Goal: Task Accomplishment & Management: Complete application form

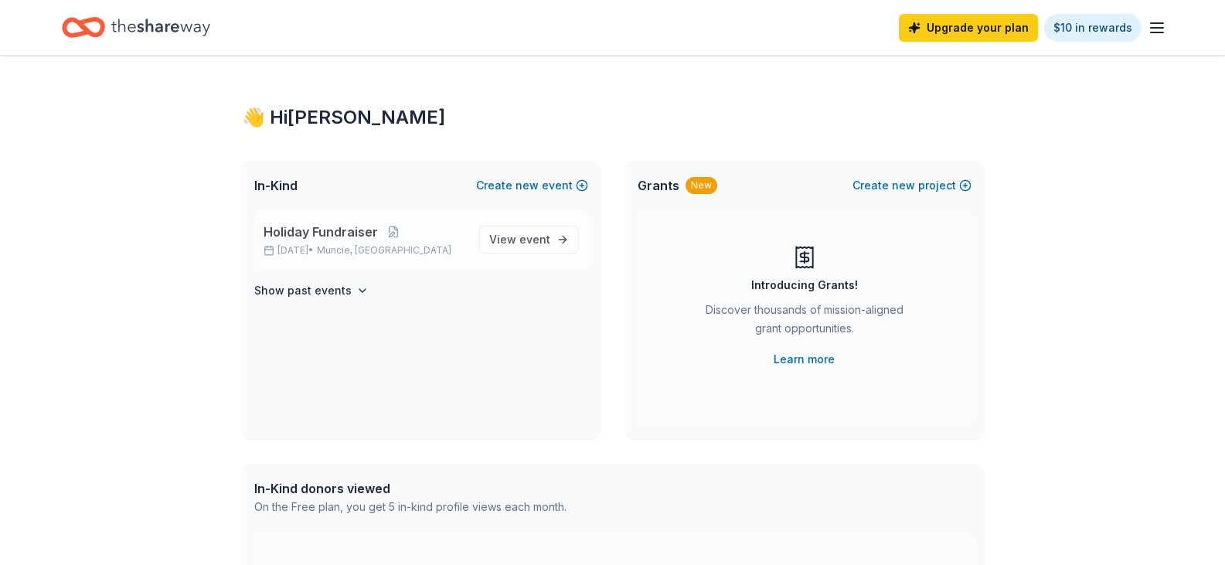
click at [419, 245] on p "Dec 15, 2025 • Muncie, IN" at bounding box center [365, 250] width 203 height 12
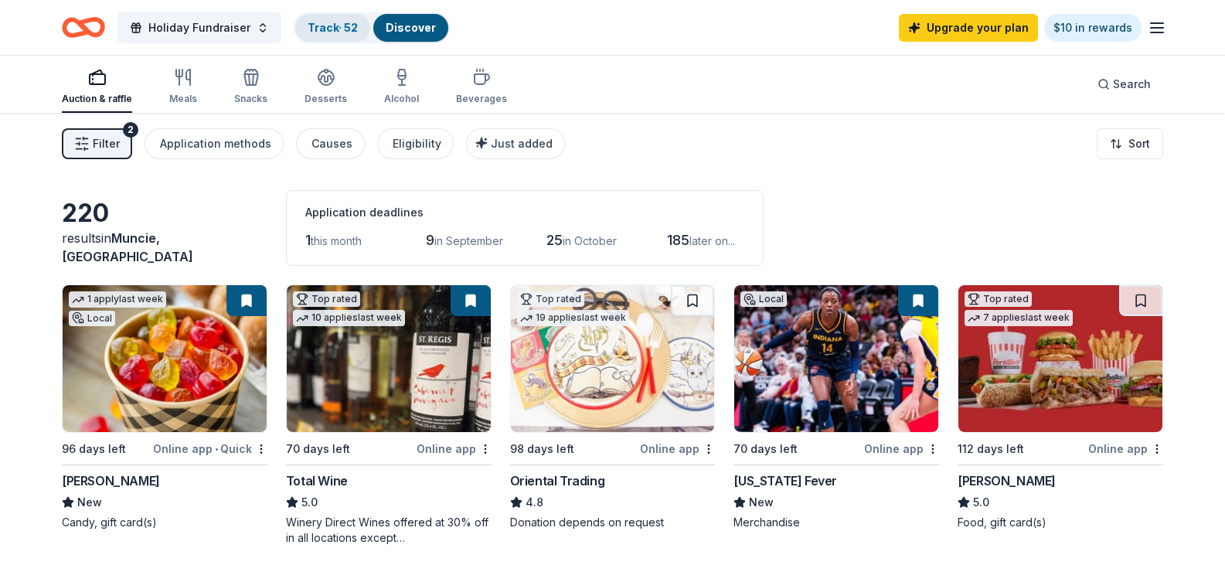
click at [332, 30] on link "Track · 52" at bounding box center [333, 27] width 50 height 13
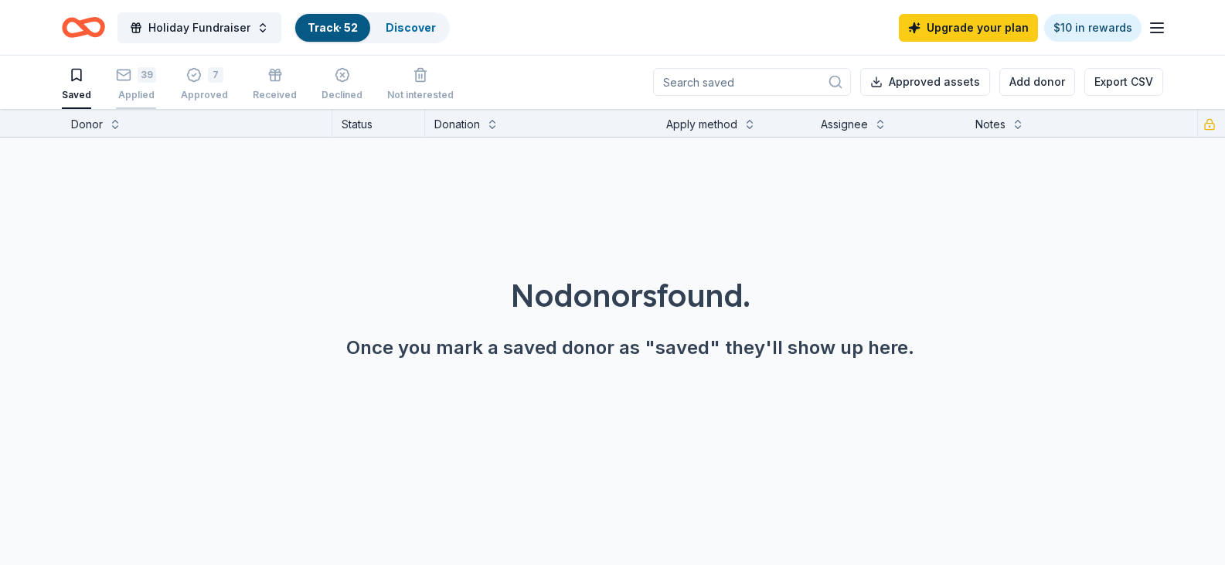
click at [128, 94] on div "Applied" at bounding box center [136, 95] width 40 height 12
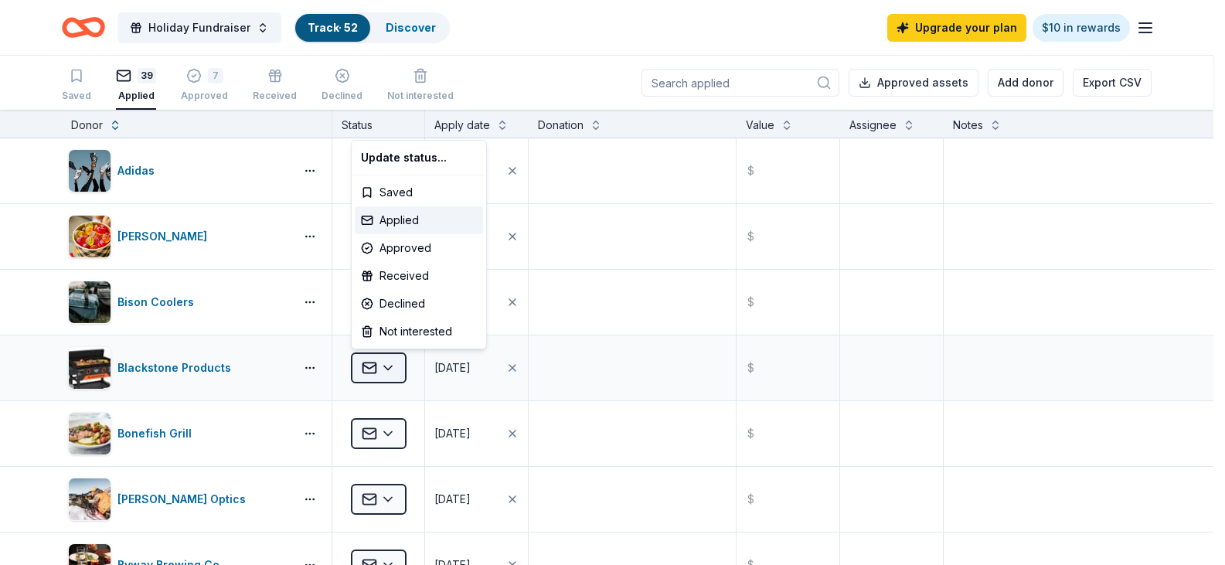
click at [389, 368] on html "Holiday Fundraiser Track · 52 Discover Upgrade your plan $10 in rewards Saved 3…" at bounding box center [612, 282] width 1225 height 565
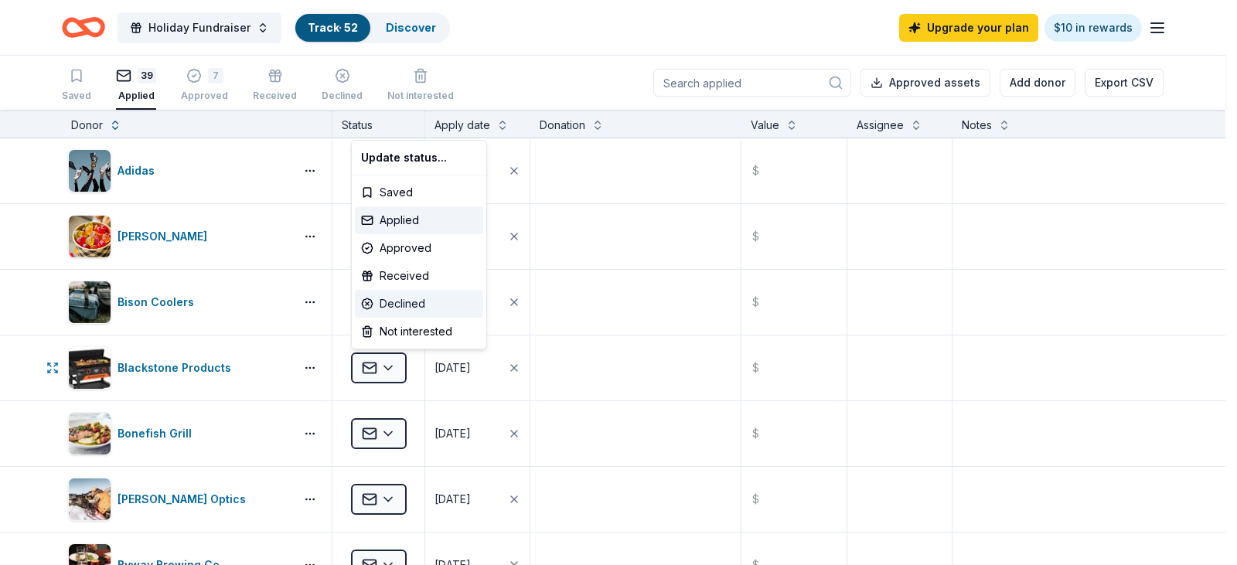
click at [394, 305] on div "Declined" at bounding box center [419, 304] width 128 height 28
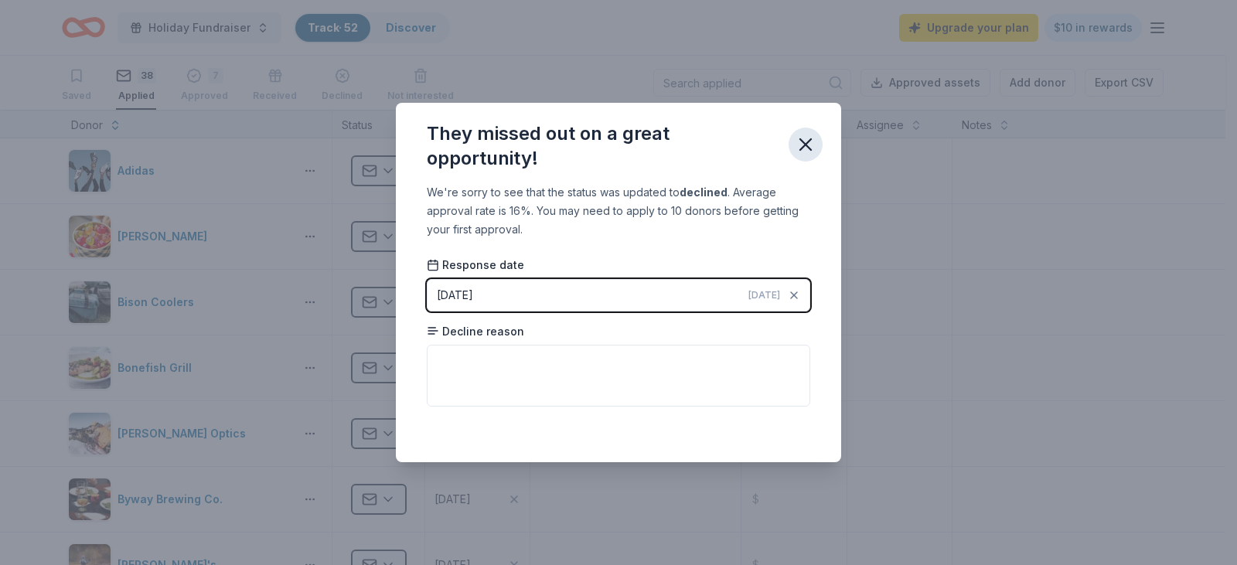
click at [803, 148] on icon "button" at bounding box center [806, 145] width 22 height 22
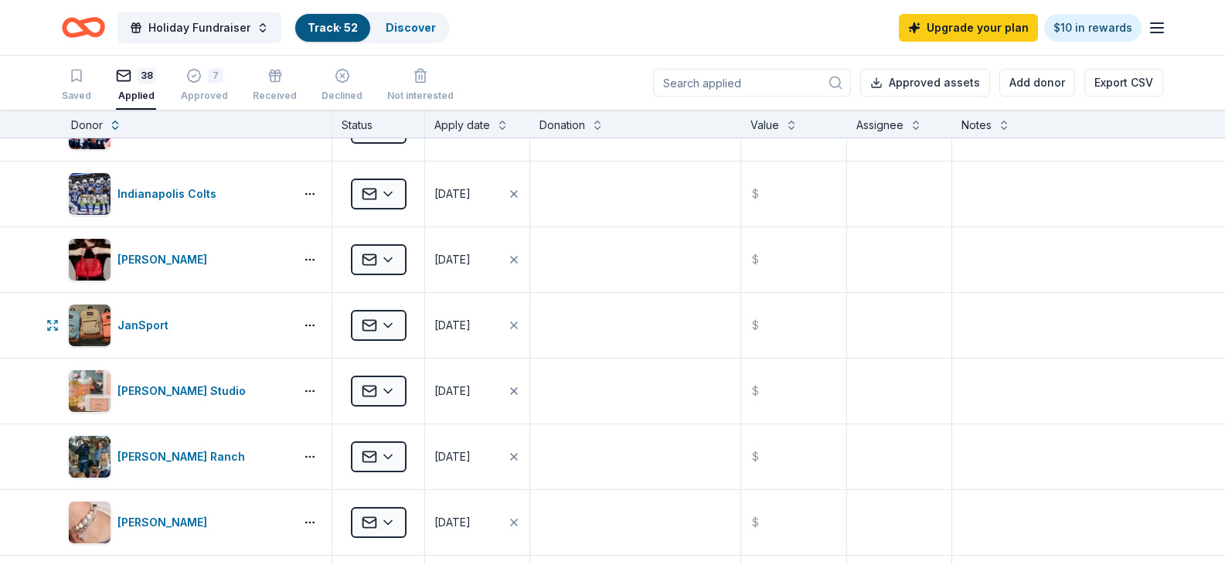
scroll to position [1237, 0]
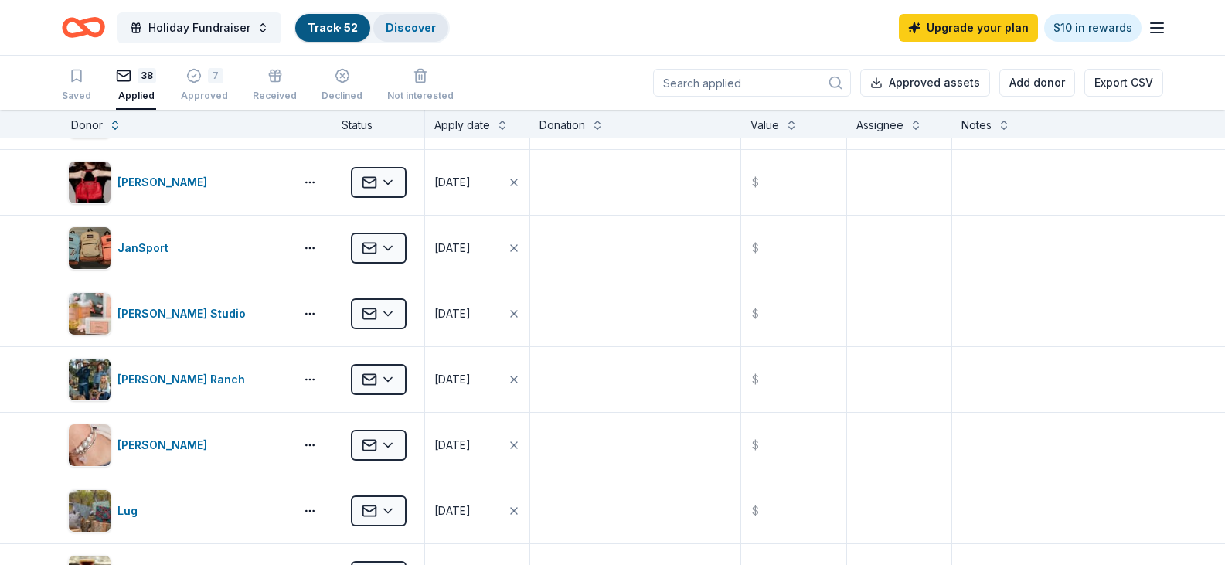
click at [394, 29] on link "Discover" at bounding box center [411, 27] width 50 height 13
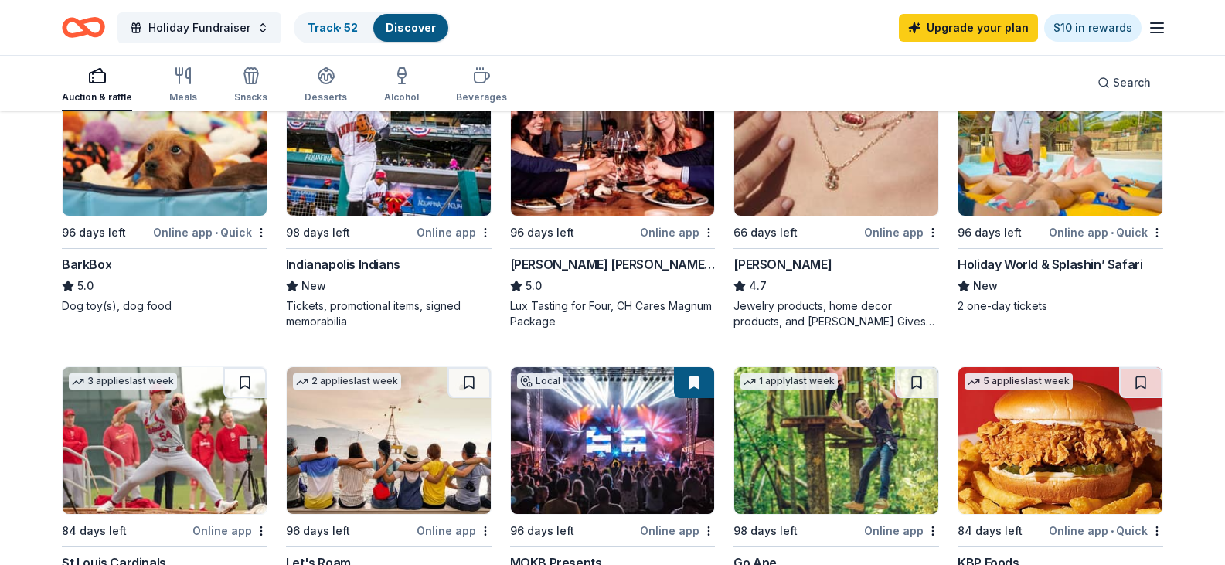
scroll to position [541, 0]
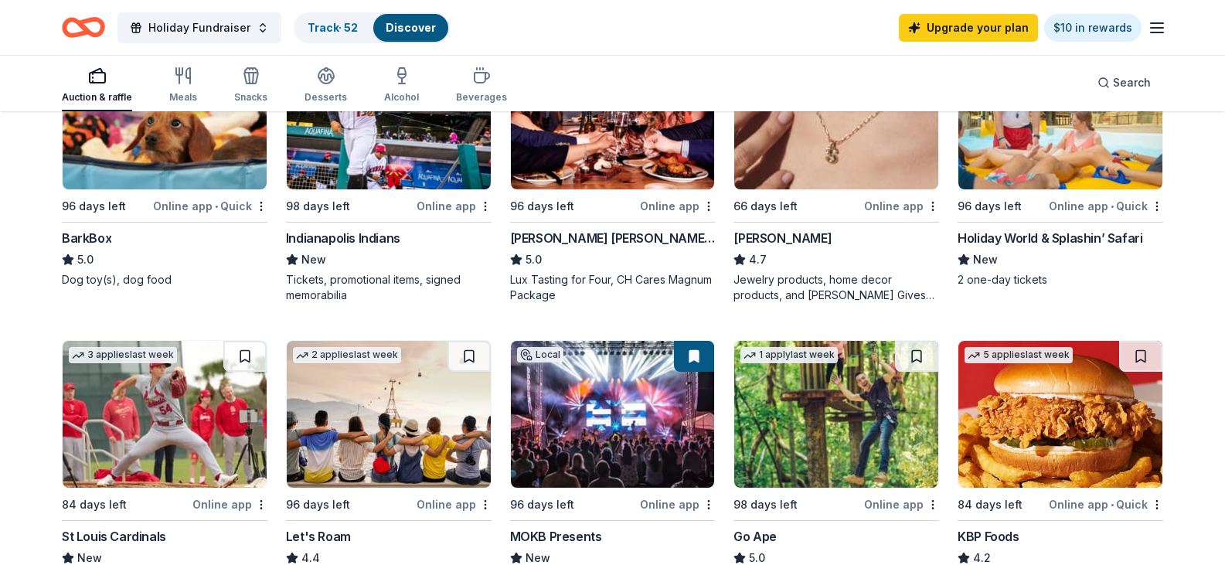
click at [1064, 247] on div "Holiday World & Splashin’ Safari" at bounding box center [1050, 238] width 185 height 19
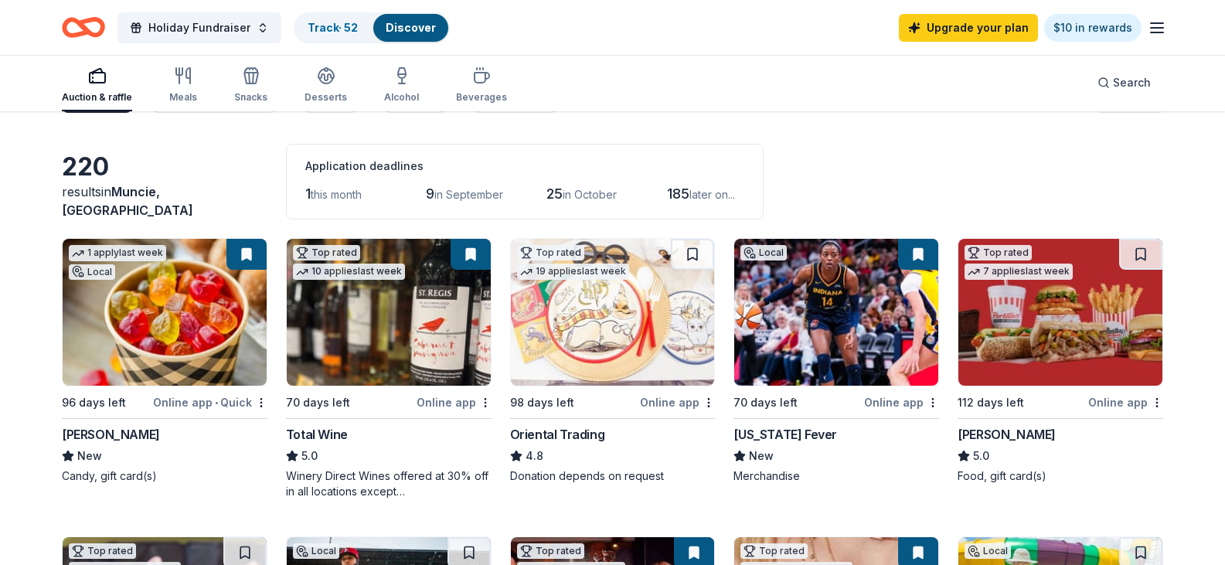
scroll to position [0, 0]
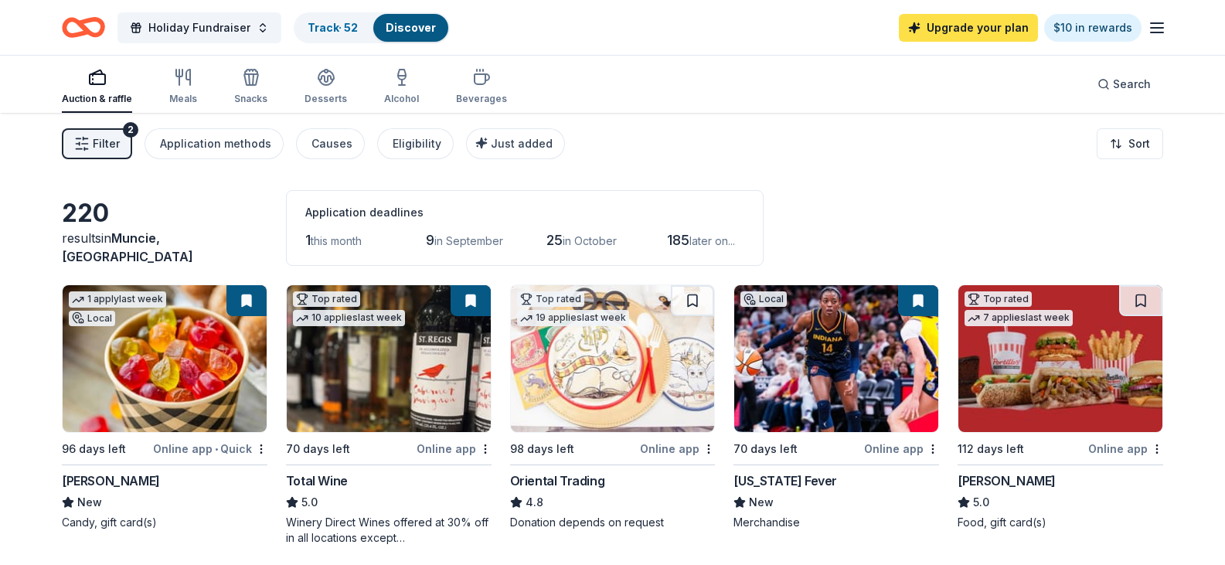
click at [959, 31] on link "Upgrade your plan" at bounding box center [968, 28] width 139 height 28
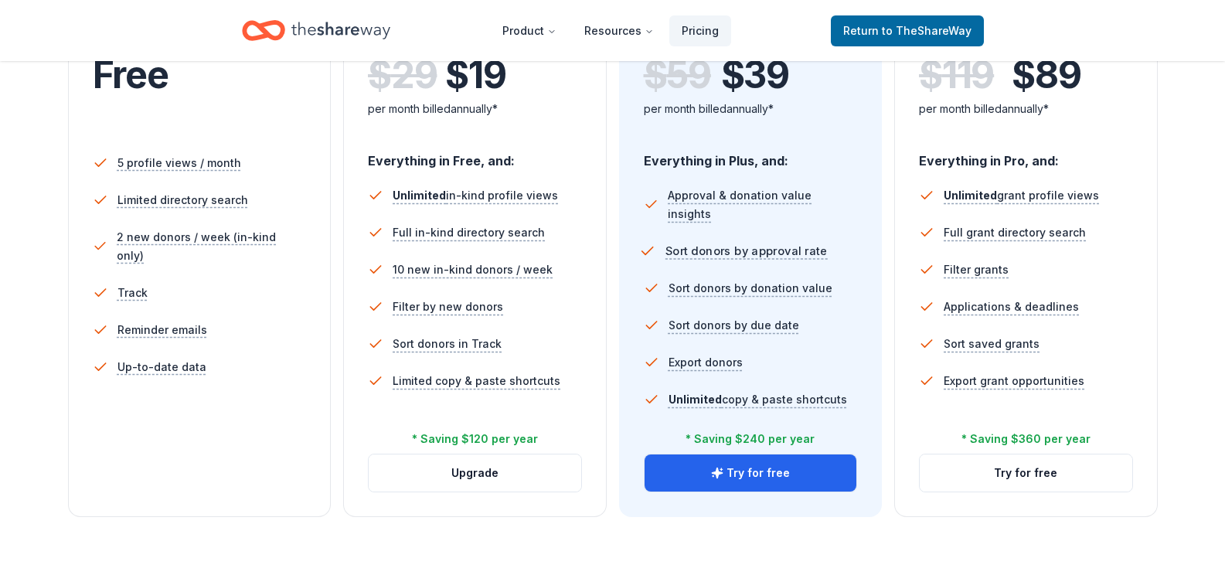
scroll to position [464, 0]
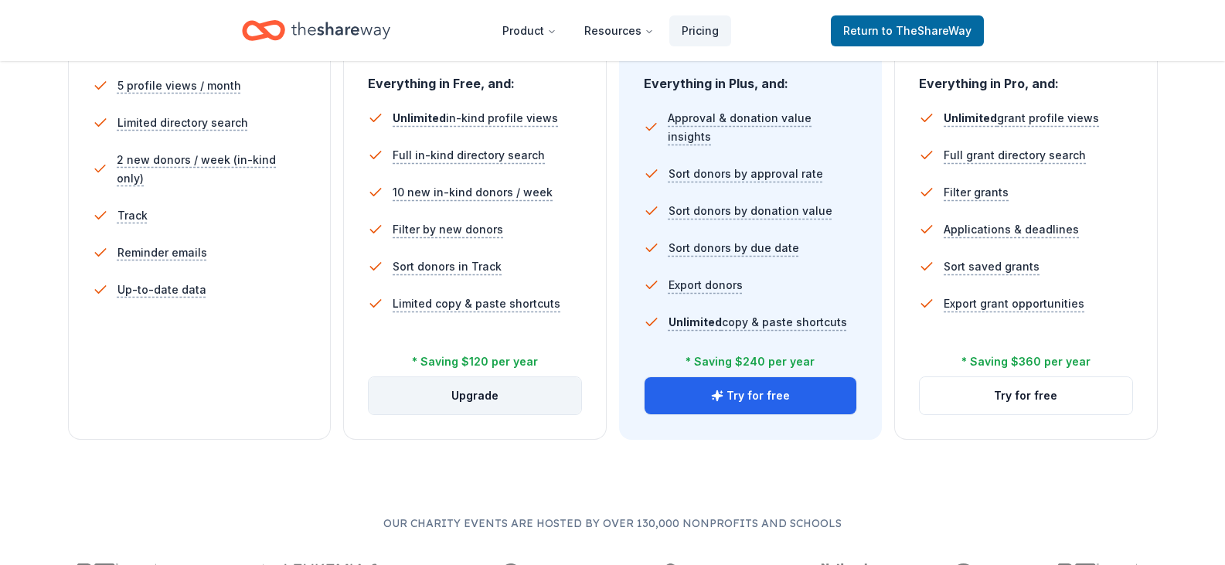
click at [526, 397] on button "Upgrade" at bounding box center [475, 395] width 213 height 37
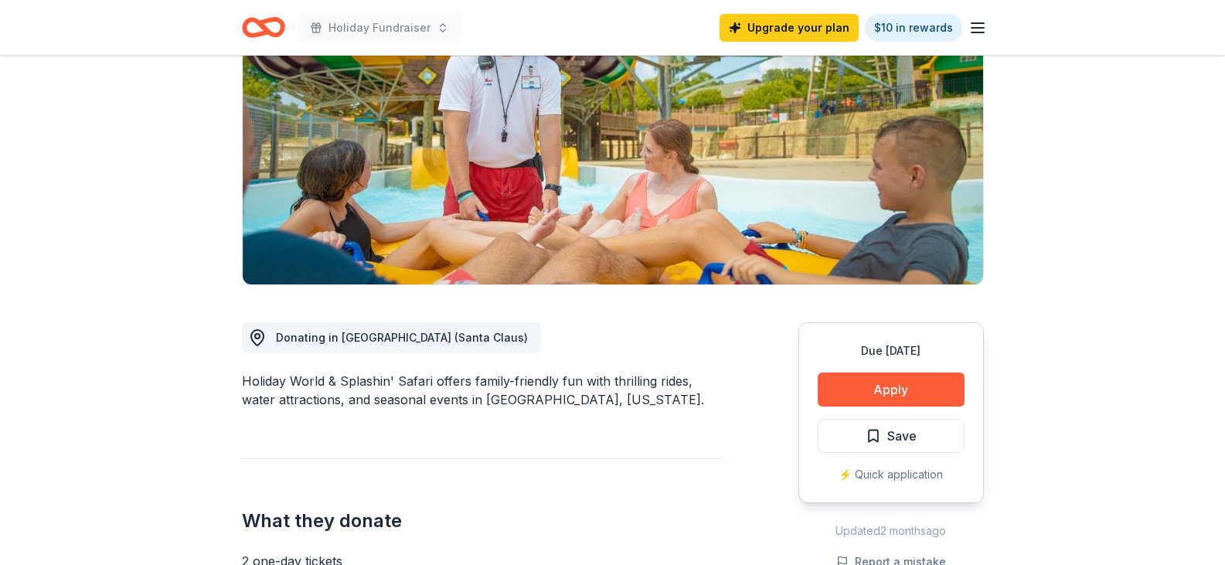
scroll to position [155, 0]
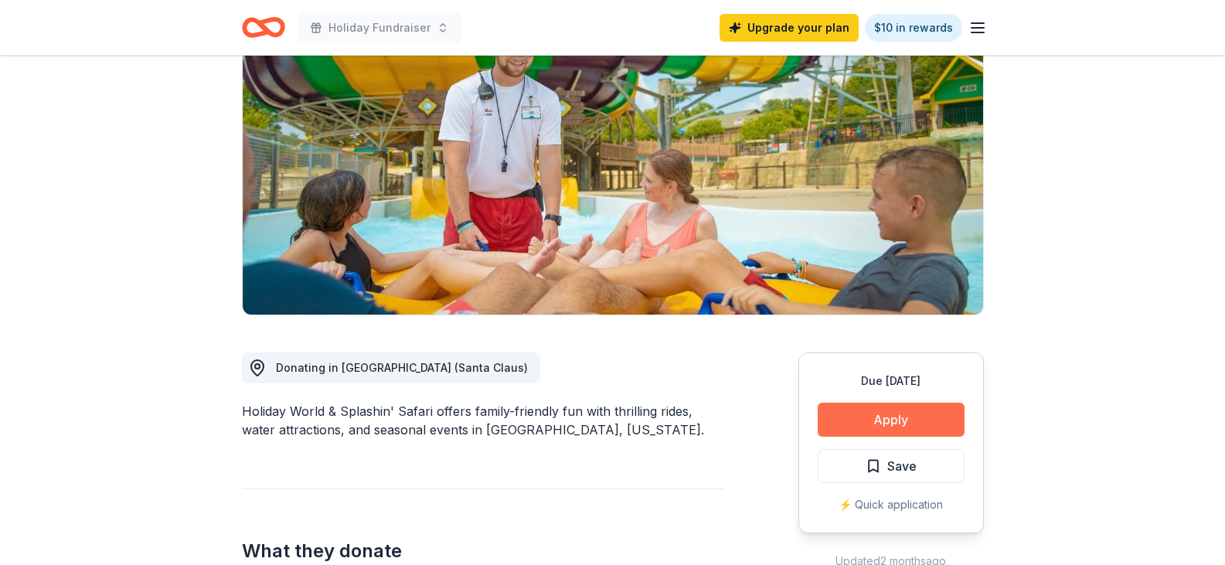
click at [898, 418] on button "Apply" at bounding box center [891, 420] width 147 height 34
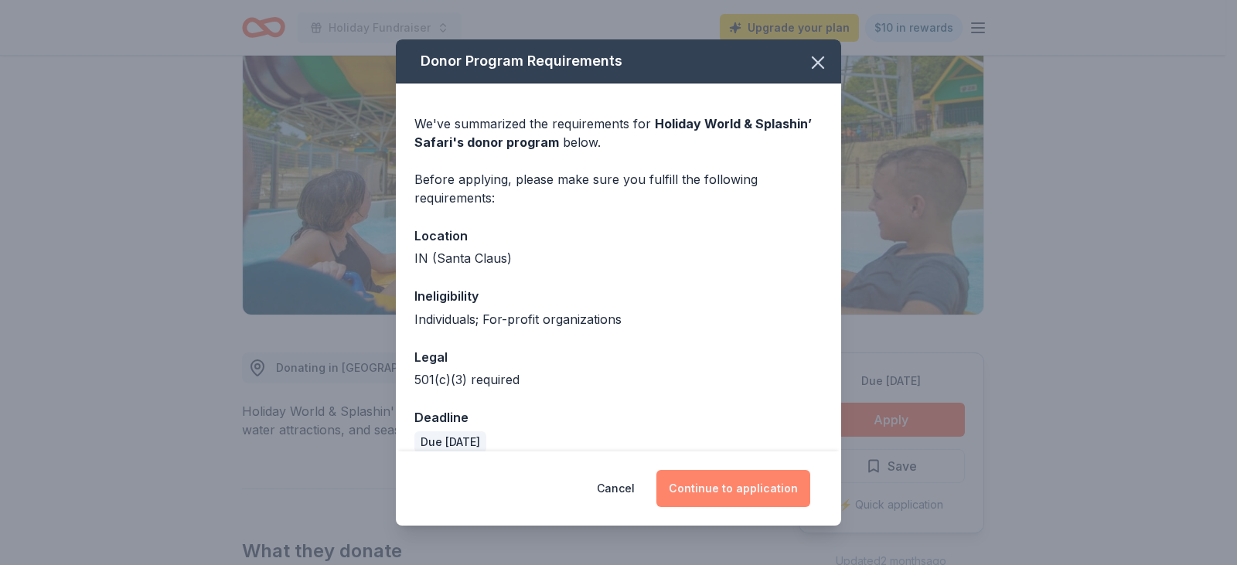
click at [743, 485] on button "Continue to application" at bounding box center [733, 488] width 154 height 37
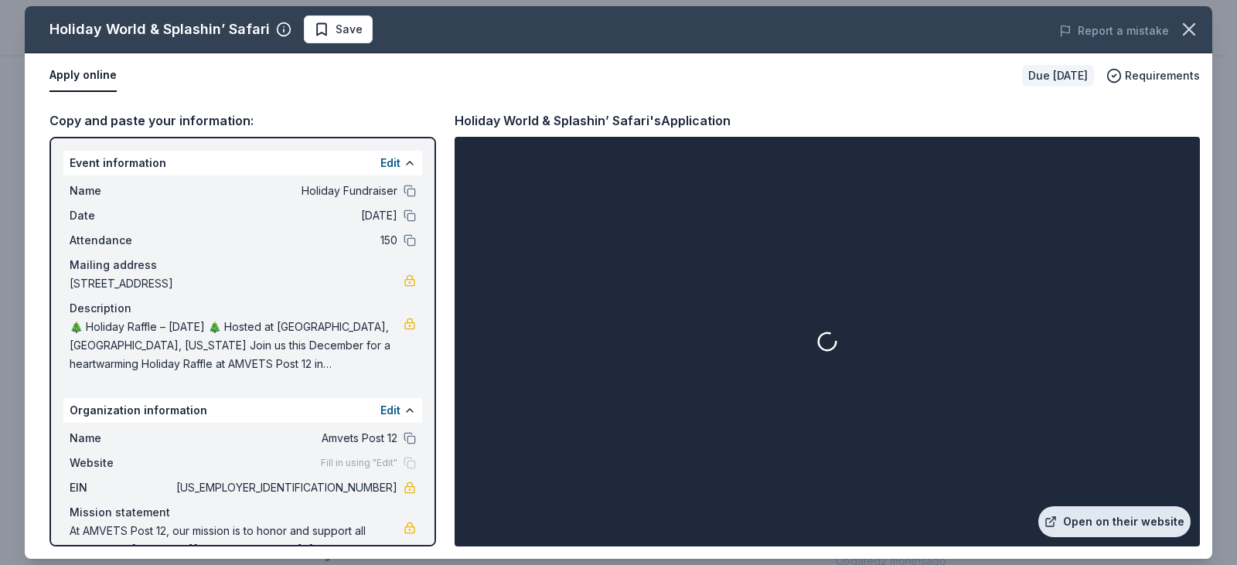
click at [1057, 523] on icon at bounding box center [1050, 522] width 12 height 12
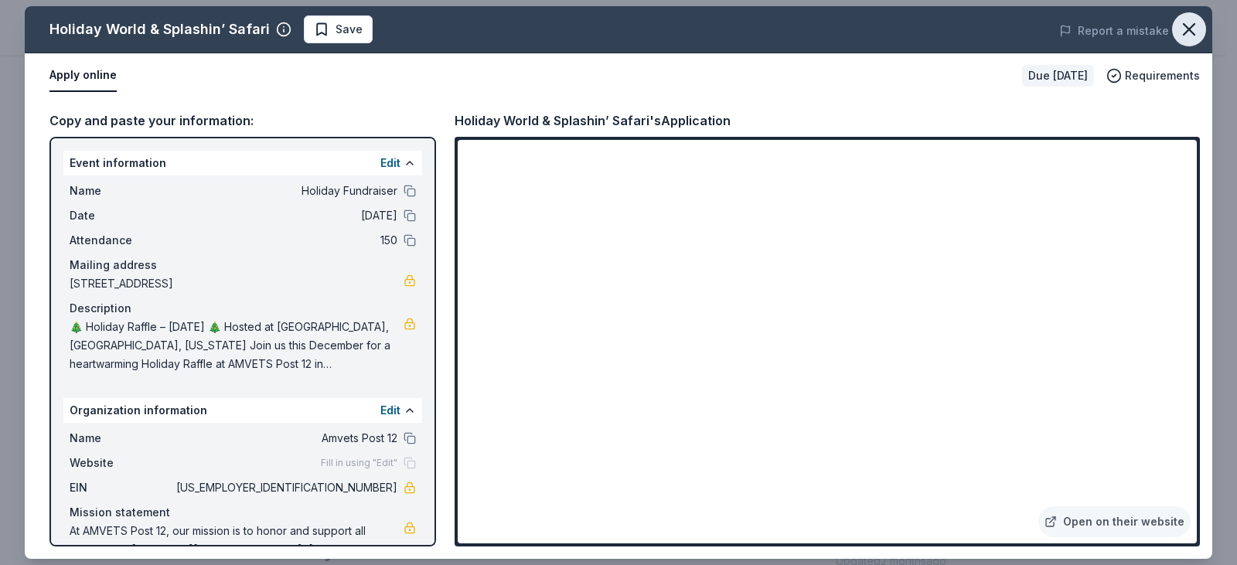
click at [1181, 34] on icon "button" at bounding box center [1189, 30] width 22 height 22
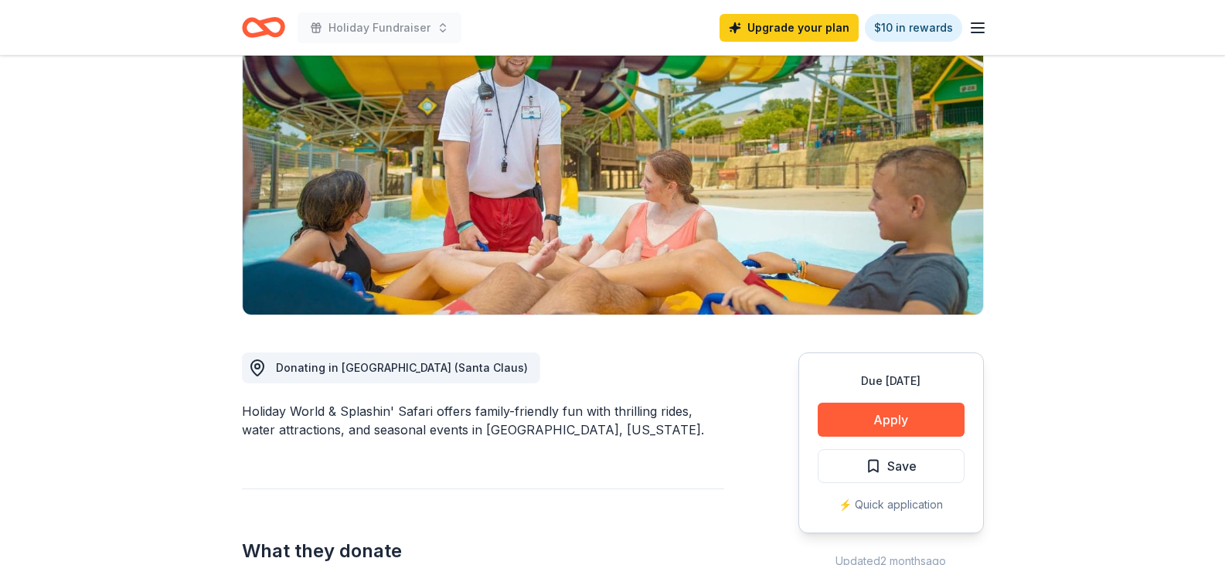
scroll to position [0, 0]
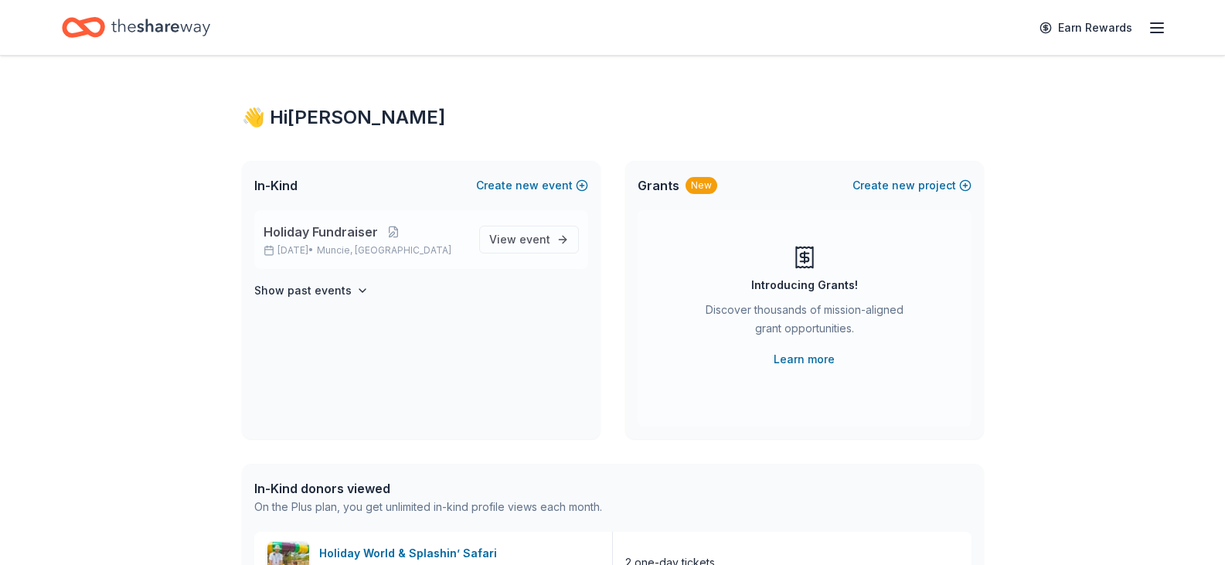
click at [353, 239] on span "Holiday Fundraiser" at bounding box center [321, 232] width 114 height 19
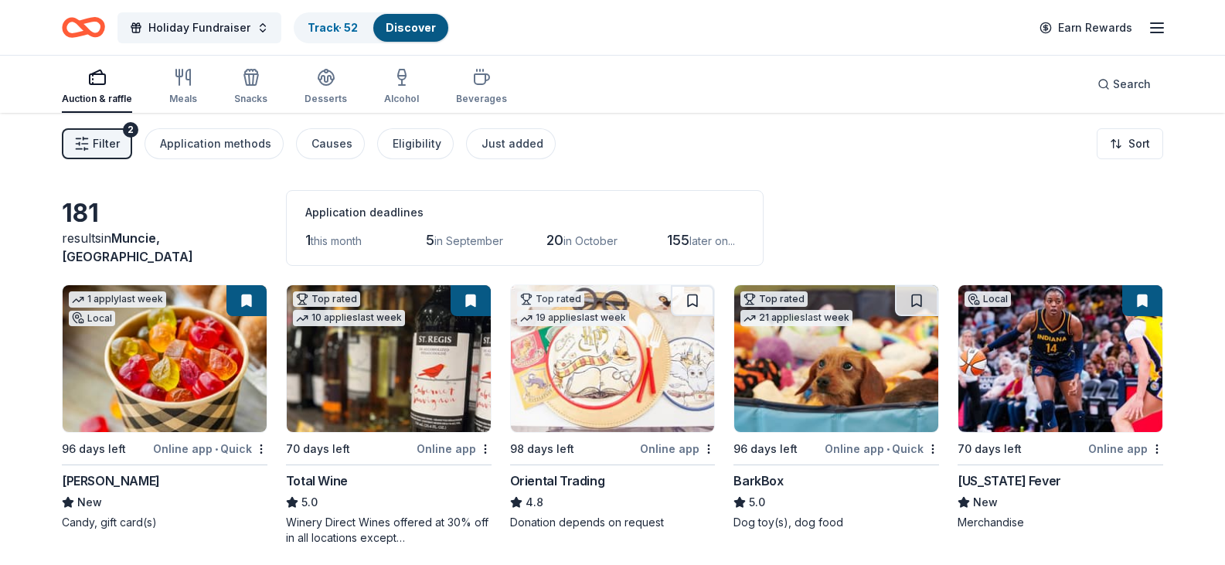
click at [403, 27] on link "Discover" at bounding box center [411, 27] width 50 height 13
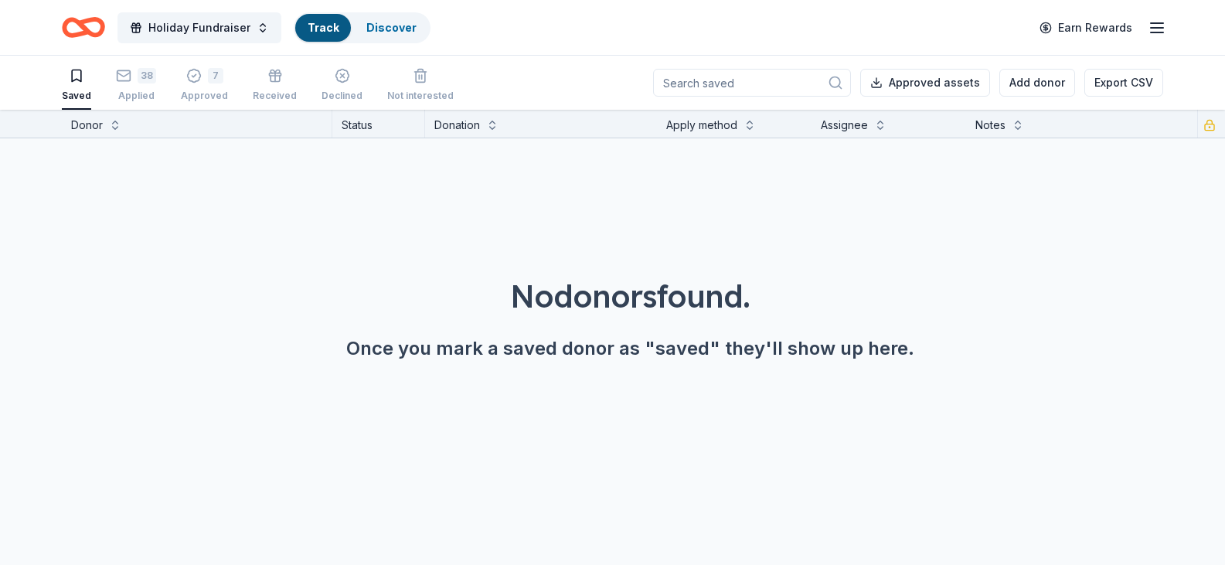
scroll to position [1, 0]
click at [404, 26] on link "Discover" at bounding box center [411, 27] width 50 height 13
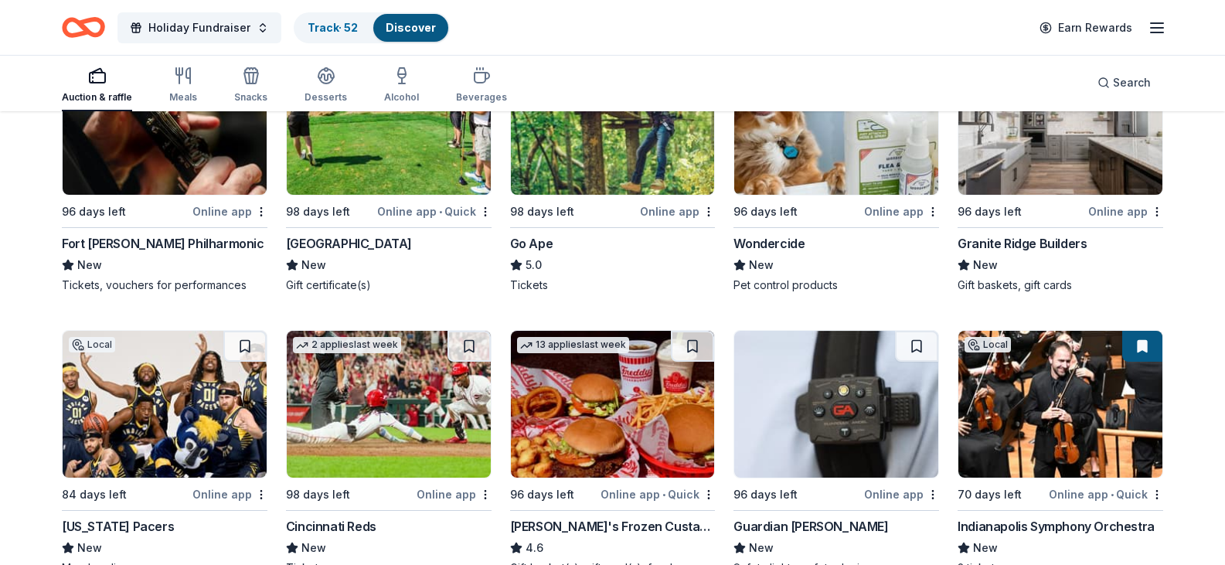
scroll to position [1442, 0]
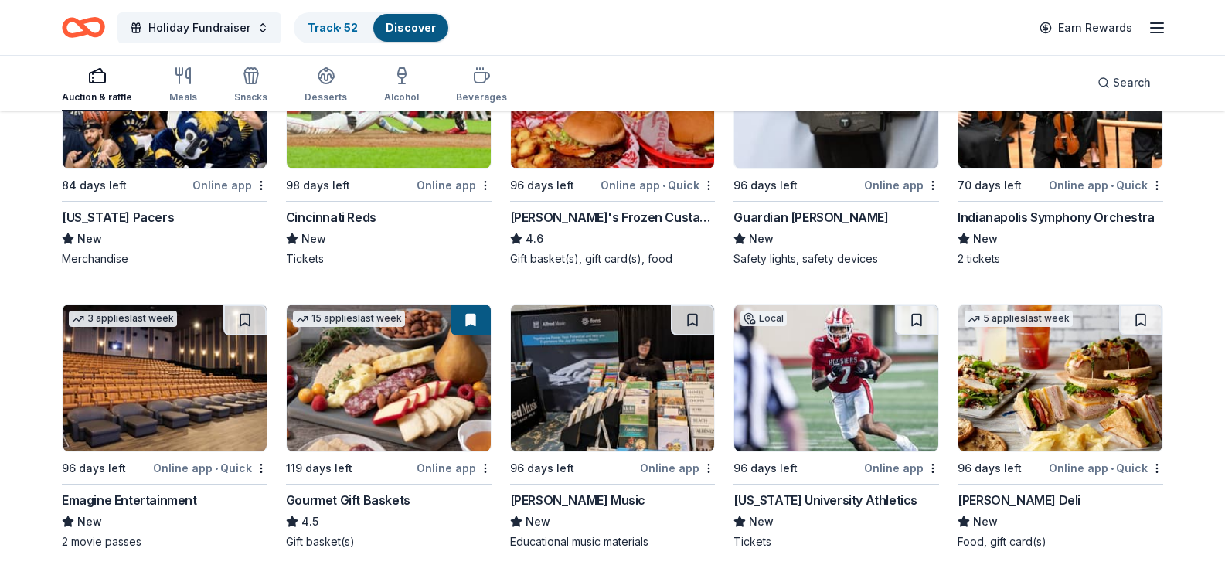
click at [846, 169] on img at bounding box center [836, 95] width 204 height 147
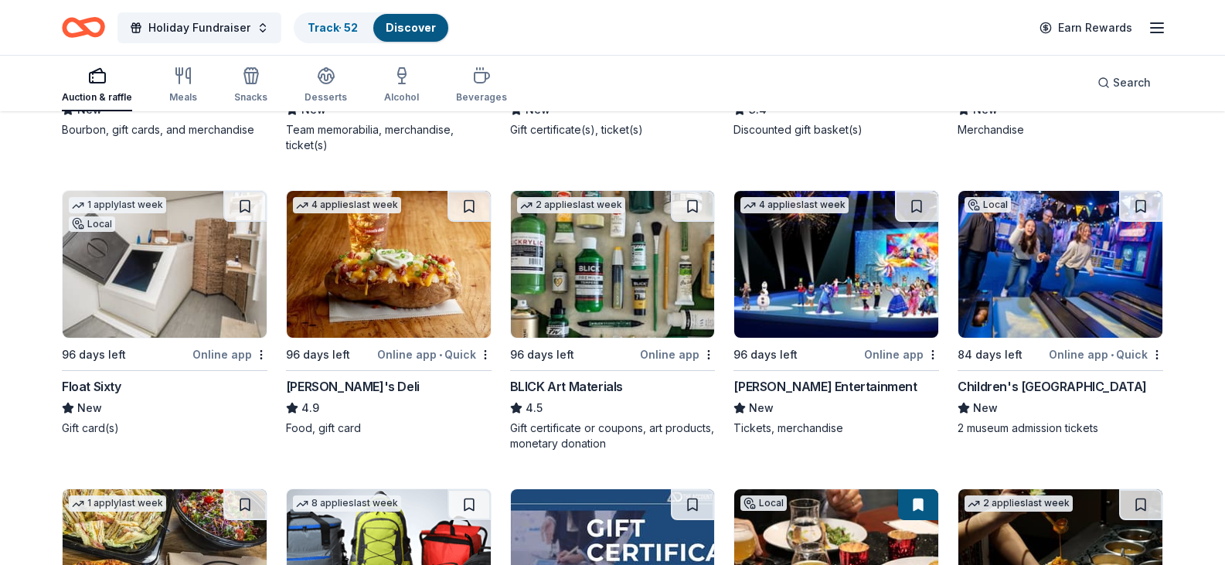
scroll to position [2447, 0]
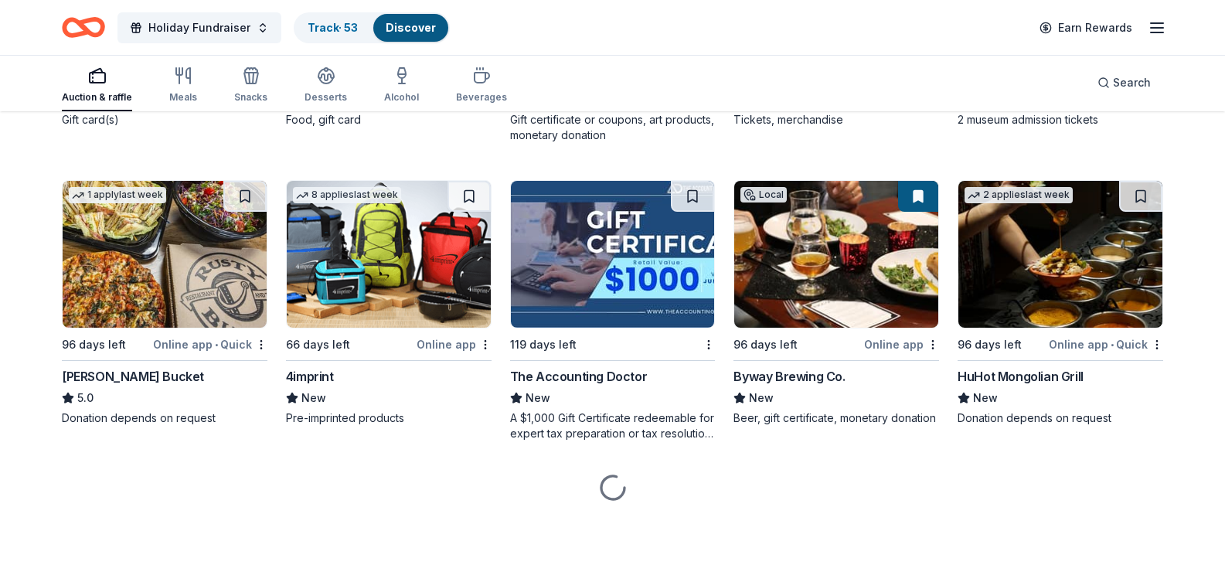
scroll to position [2756, 0]
drag, startPoint x: 1137, startPoint y: 161, endPoint x: 1129, endPoint y: 171, distance: 12.7
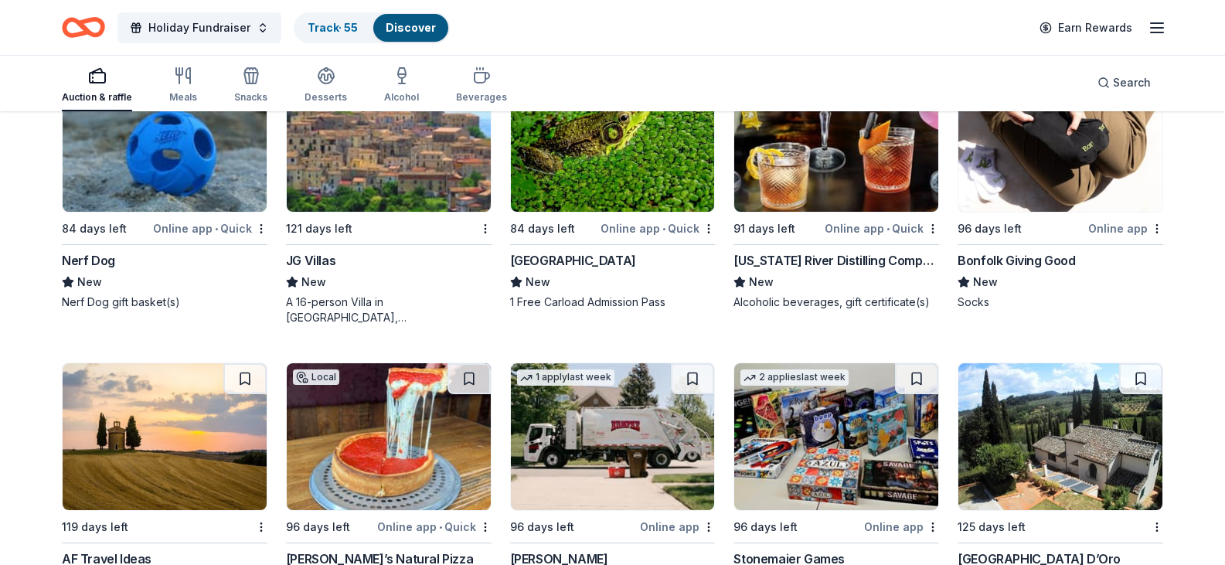
scroll to position [3065, 0]
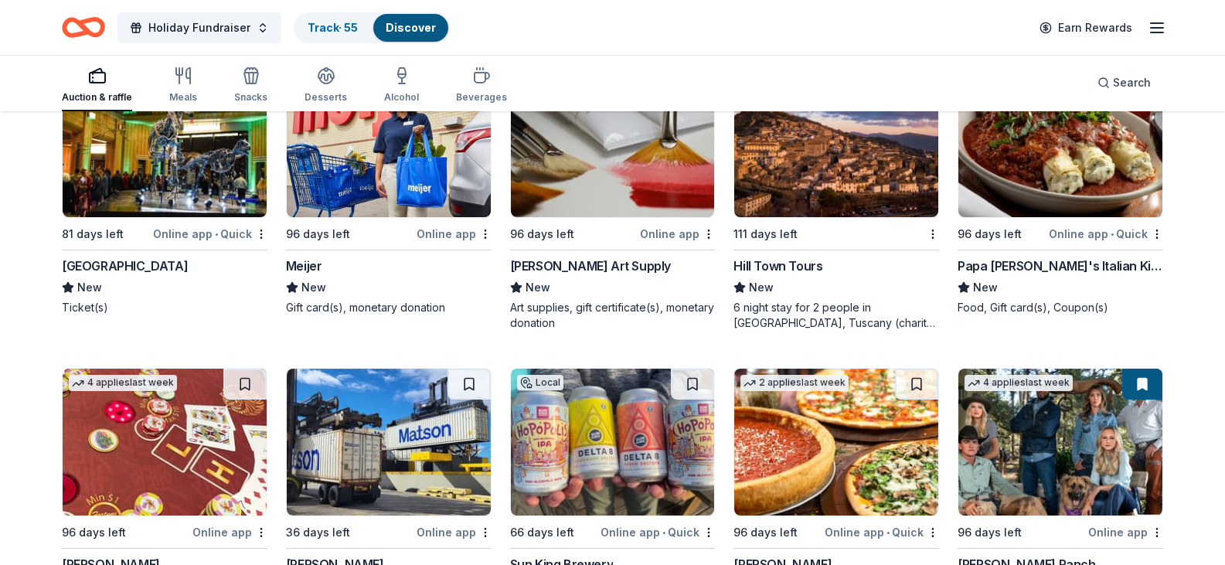
scroll to position [3761, 0]
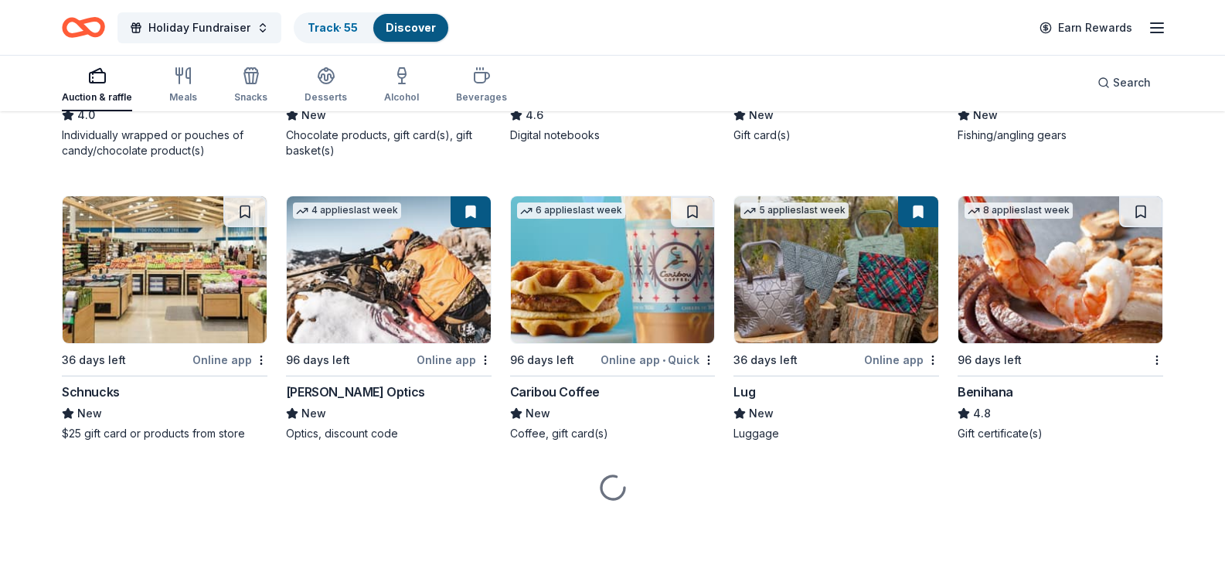
scroll to position [5462, 0]
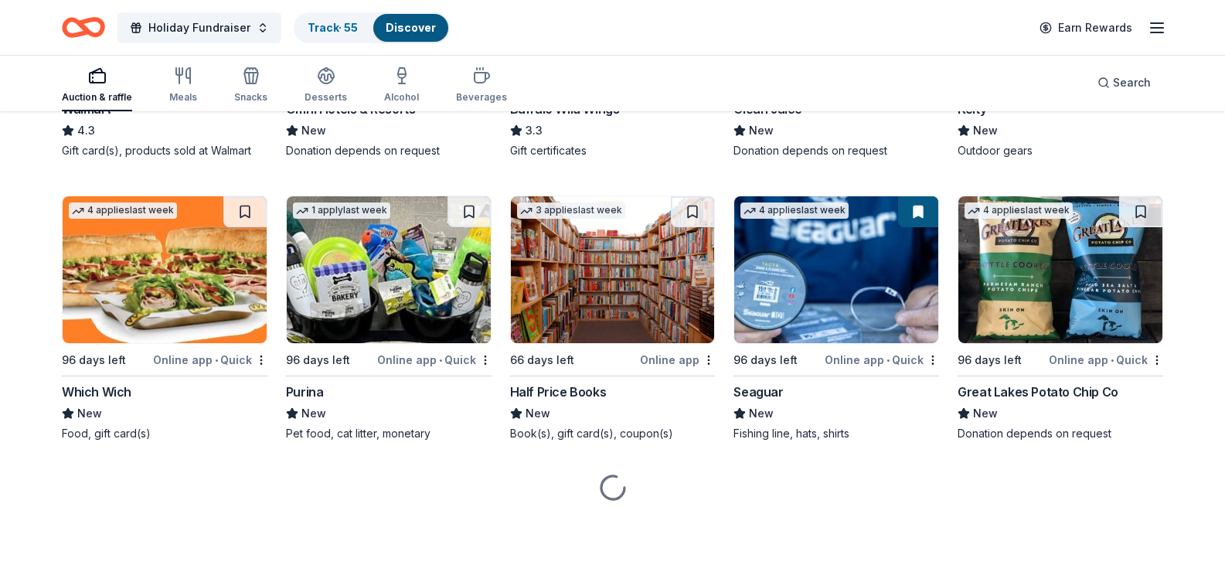
scroll to position [7082, 0]
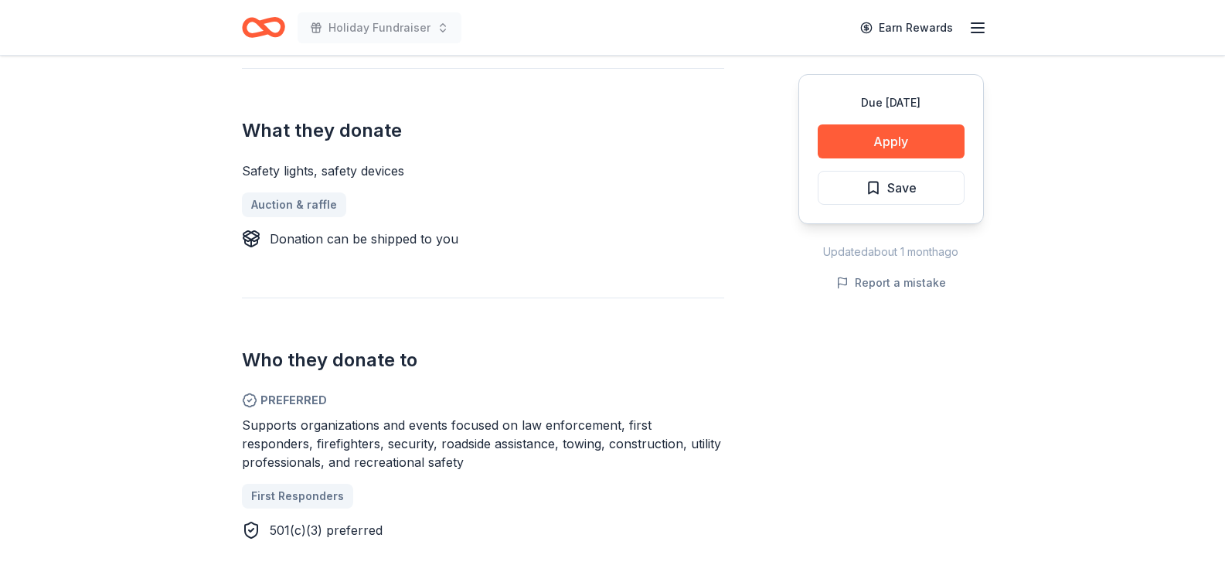
scroll to position [618, 0]
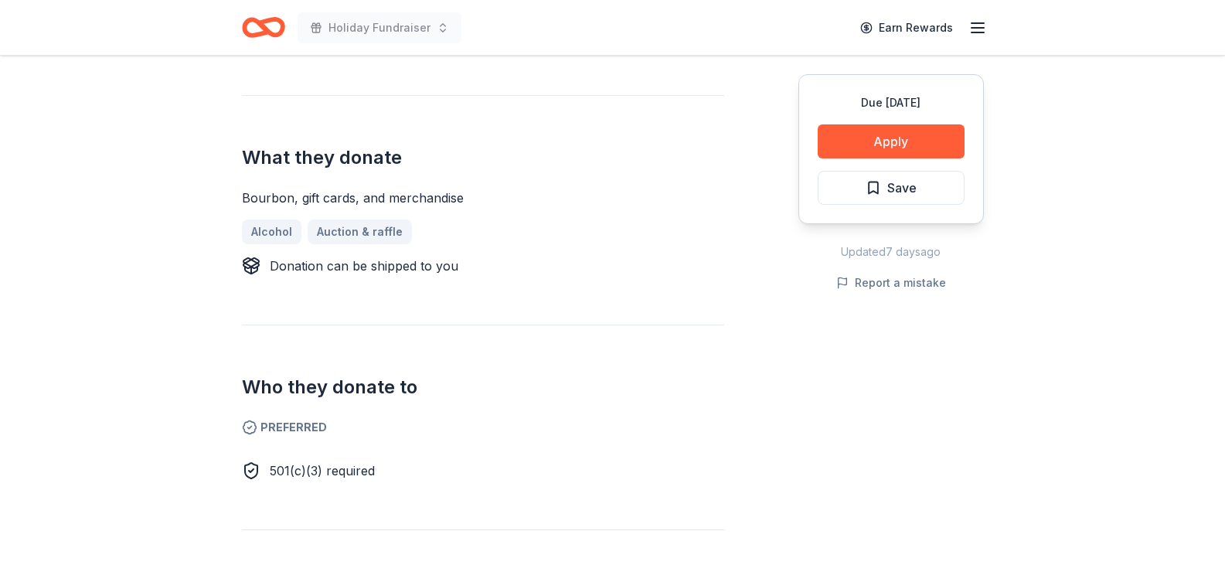
scroll to position [387, 0]
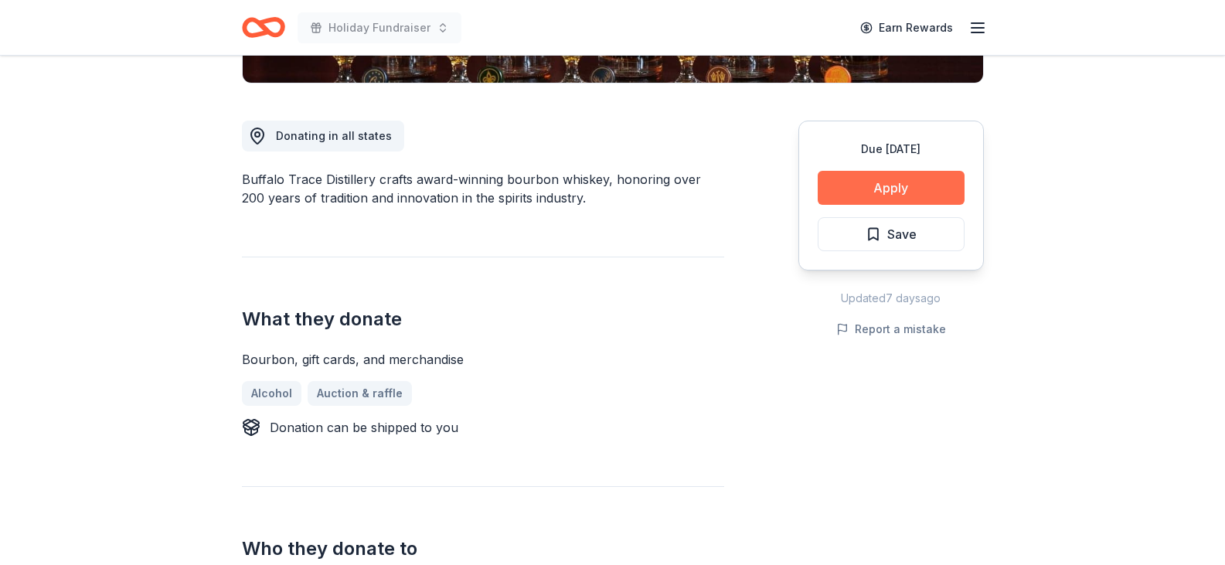
click at [912, 182] on button "Apply" at bounding box center [891, 188] width 147 height 34
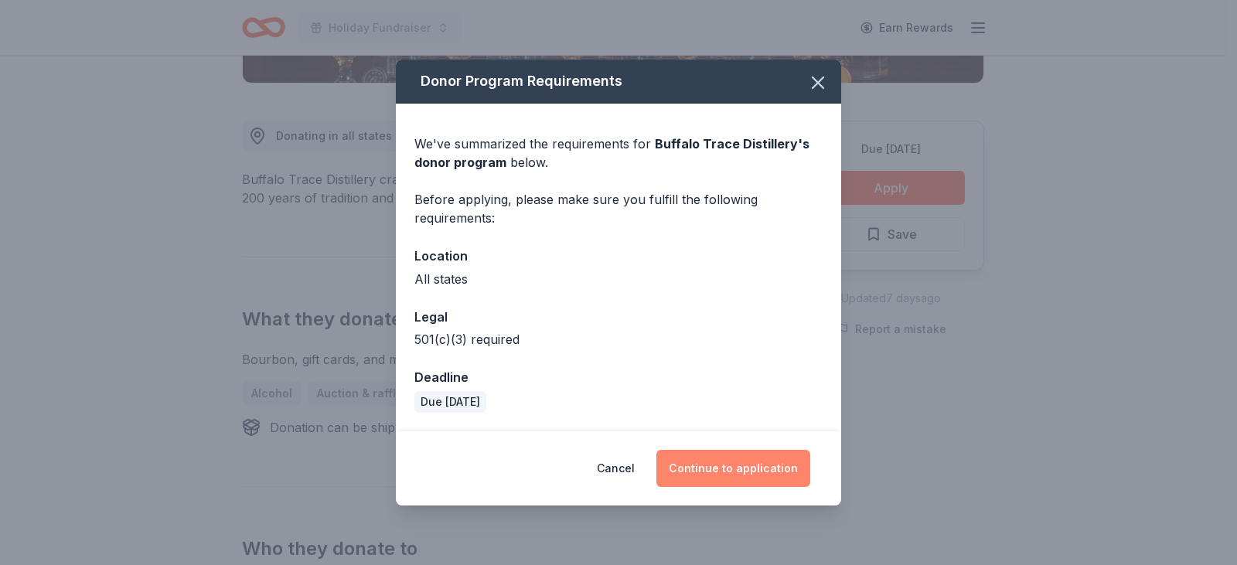
click at [707, 469] on button "Continue to application" at bounding box center [733, 468] width 154 height 37
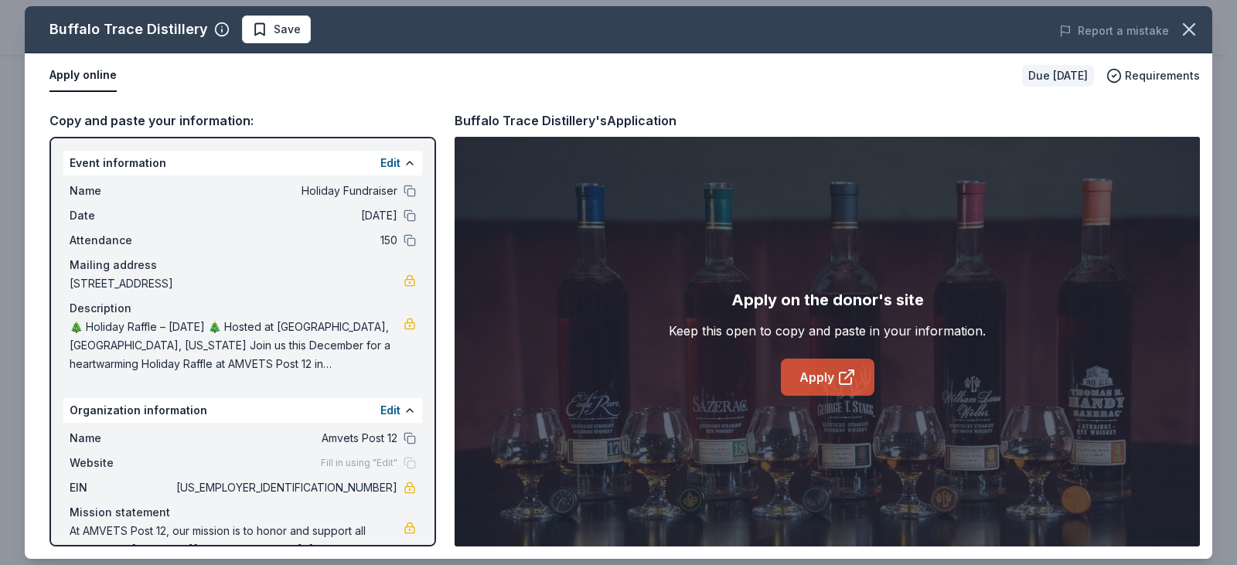
click at [828, 375] on link "Apply" at bounding box center [828, 377] width 94 height 37
click at [1190, 35] on icon "button" at bounding box center [1189, 30] width 22 height 22
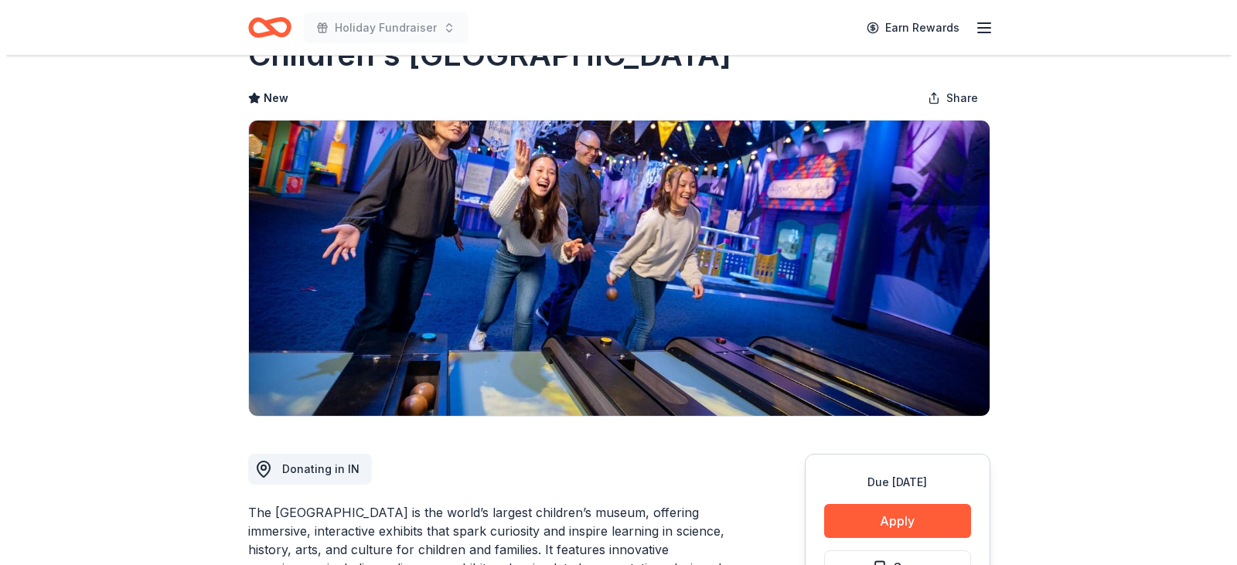
scroll to position [155, 0]
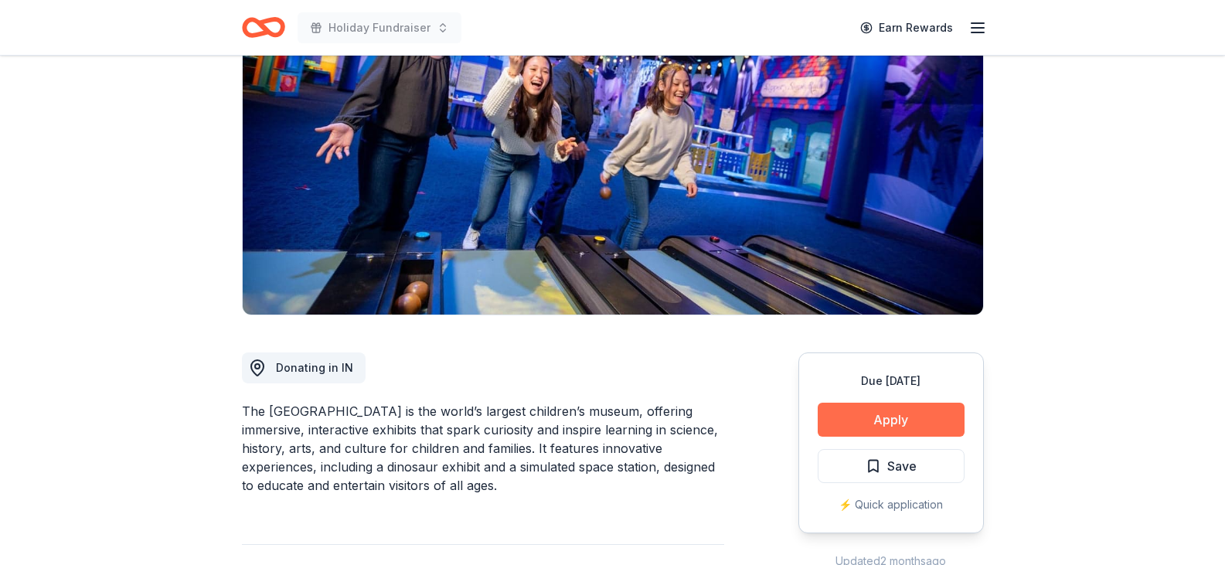
click at [910, 420] on button "Apply" at bounding box center [891, 420] width 147 height 34
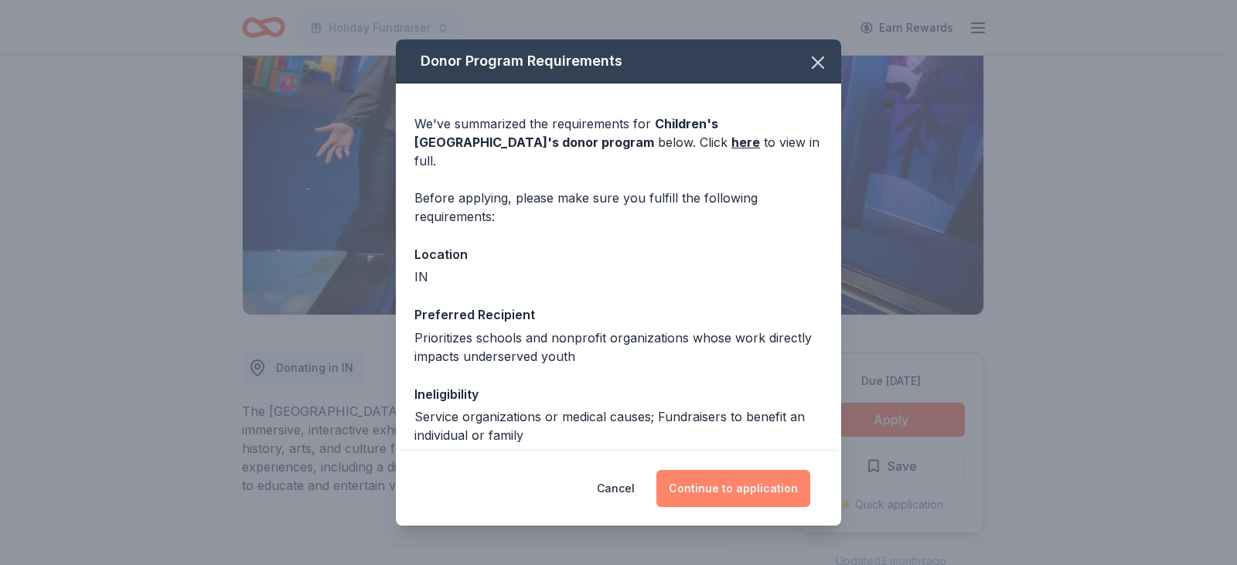
click at [752, 489] on button "Continue to application" at bounding box center [733, 488] width 154 height 37
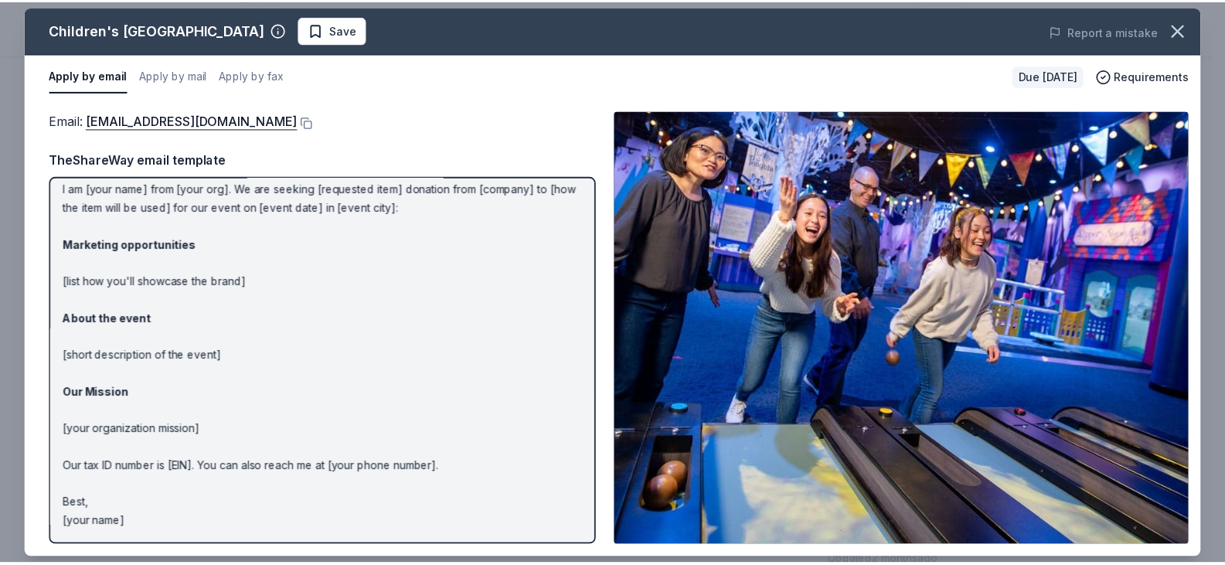
scroll to position [0, 0]
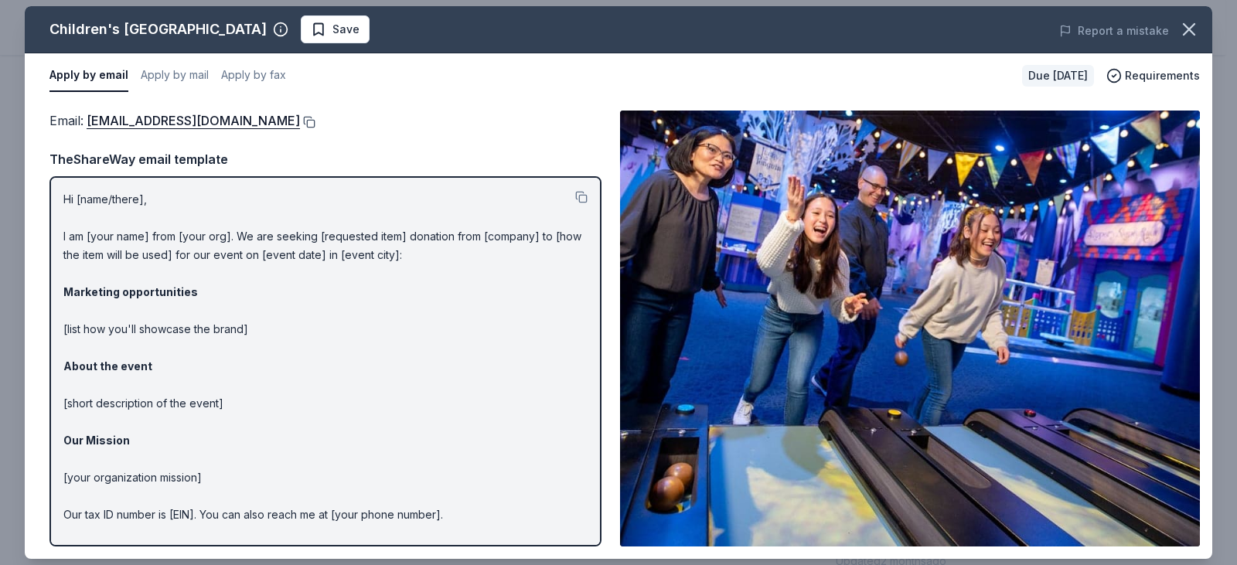
click at [315, 122] on button at bounding box center [307, 122] width 15 height 12
click at [1185, 32] on icon "button" at bounding box center [1189, 30] width 22 height 22
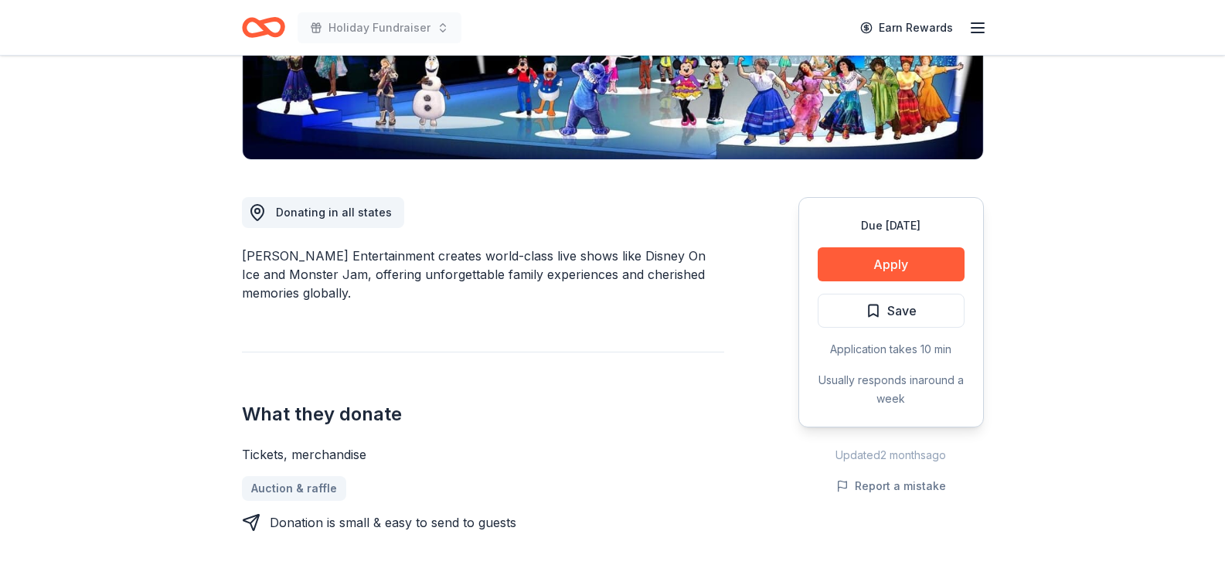
scroll to position [309, 0]
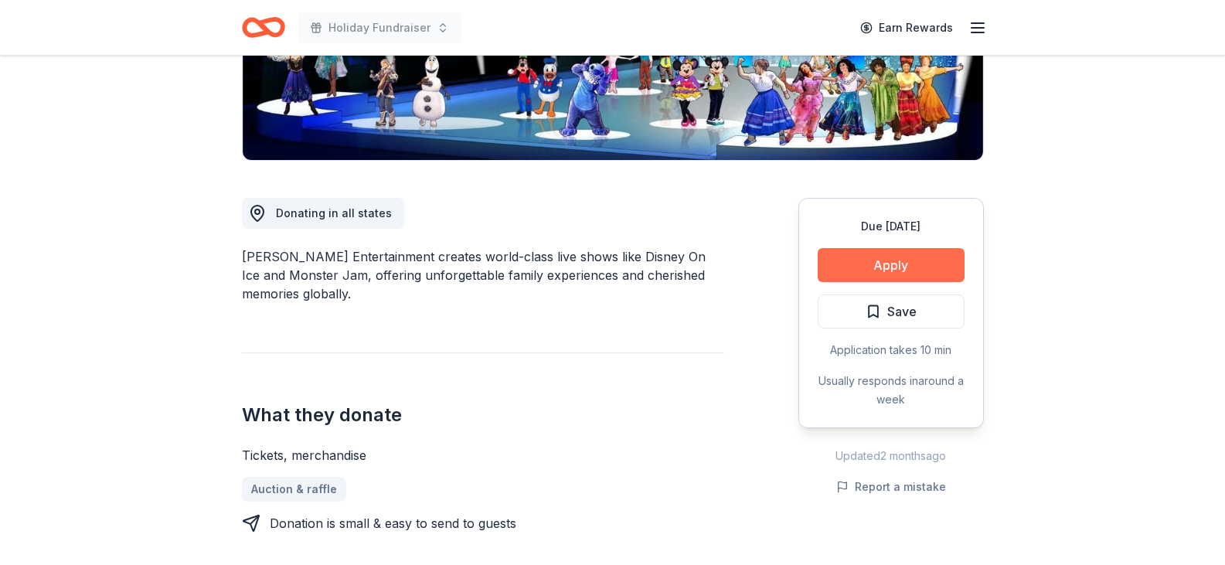
click at [874, 266] on button "Apply" at bounding box center [891, 265] width 147 height 34
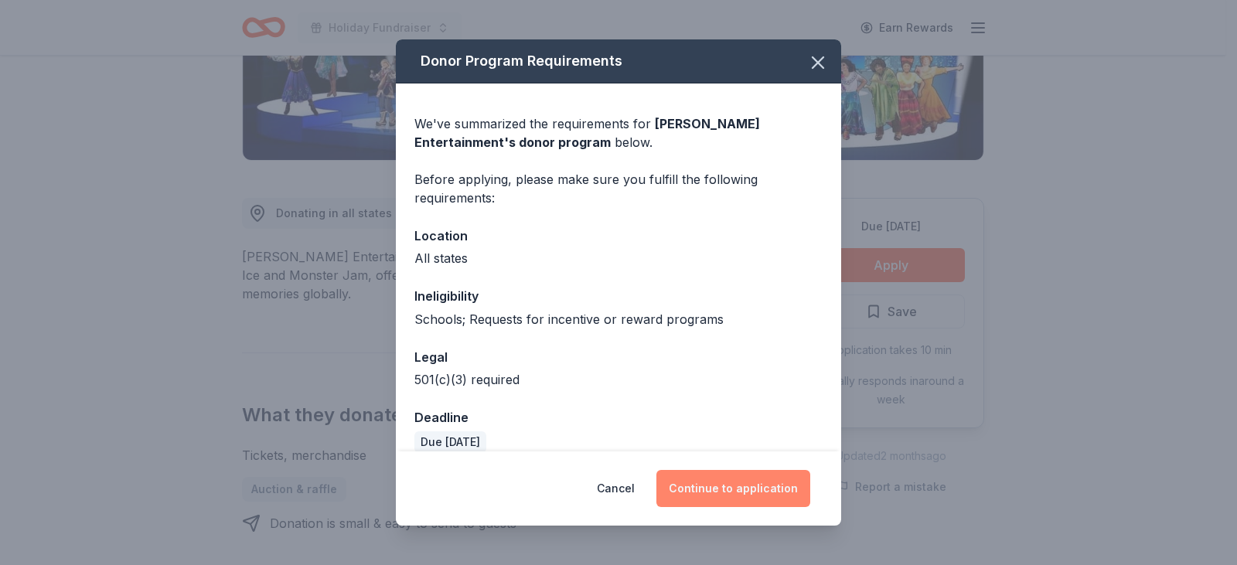
click at [731, 489] on button "Continue to application" at bounding box center [733, 488] width 154 height 37
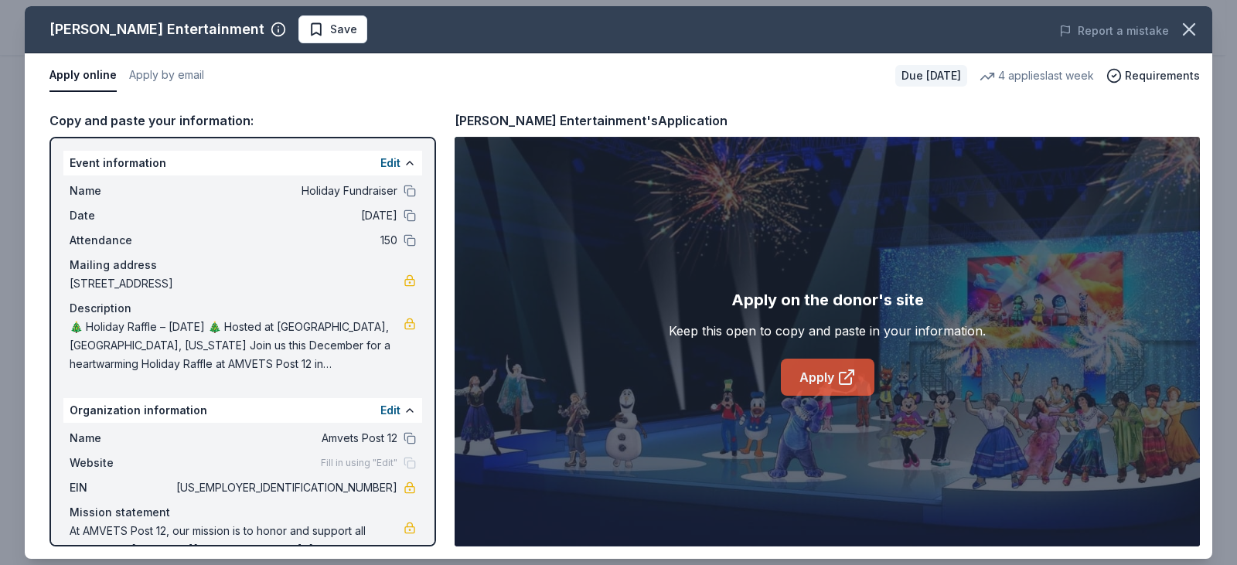
click at [846, 374] on icon at bounding box center [846, 377] width 19 height 19
click at [1183, 31] on icon "button" at bounding box center [1189, 30] width 22 height 22
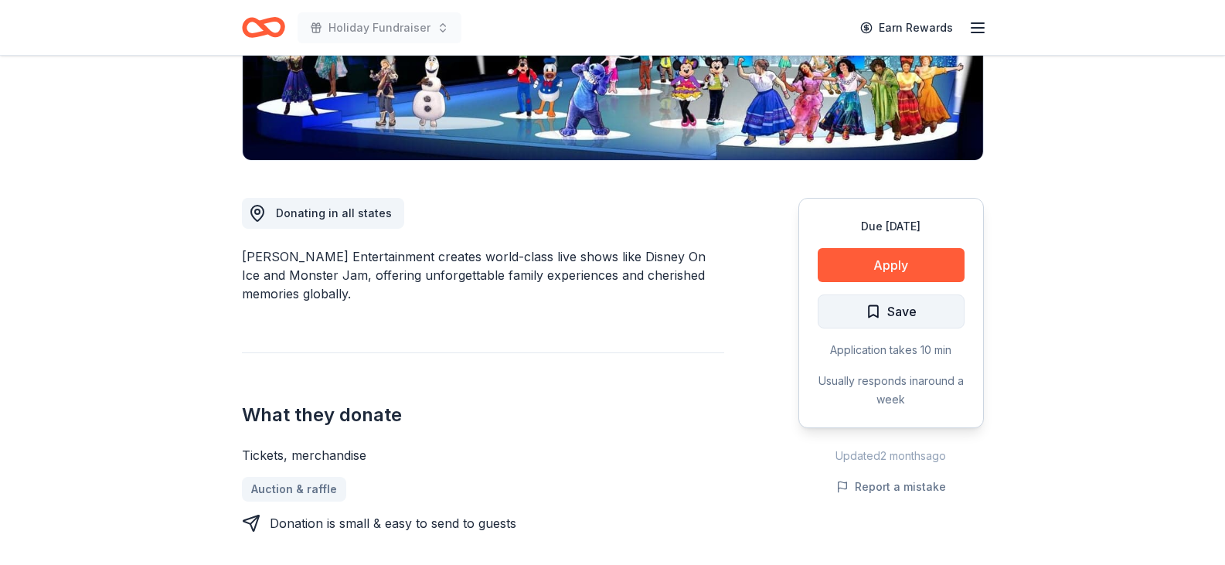
click at [877, 312] on span "Save" at bounding box center [891, 312] width 51 height 20
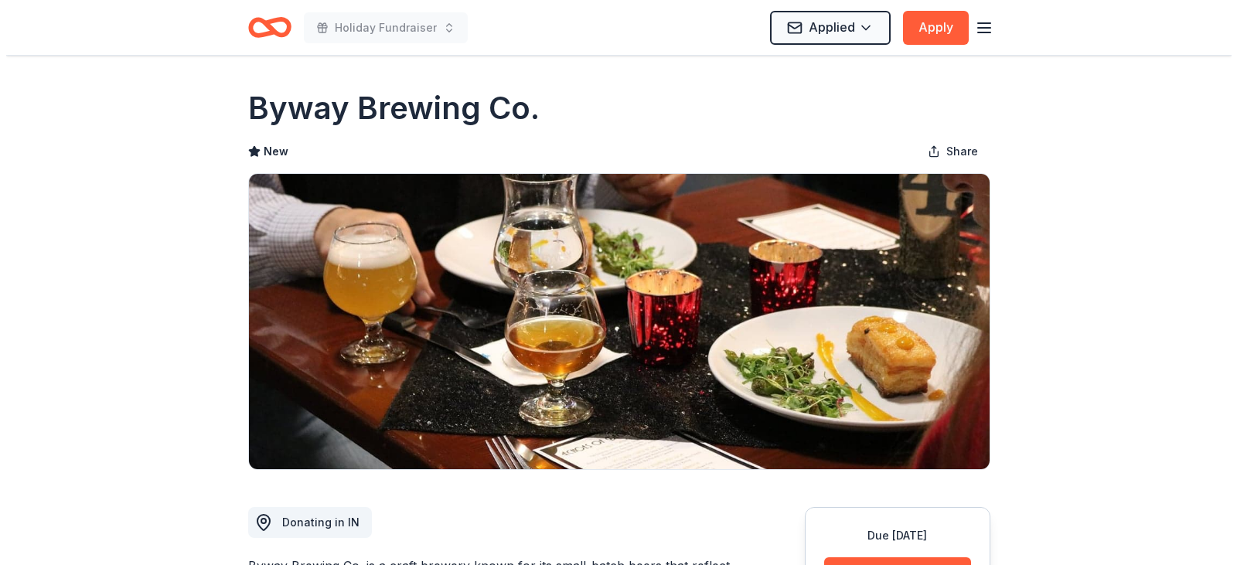
scroll to position [77, 0]
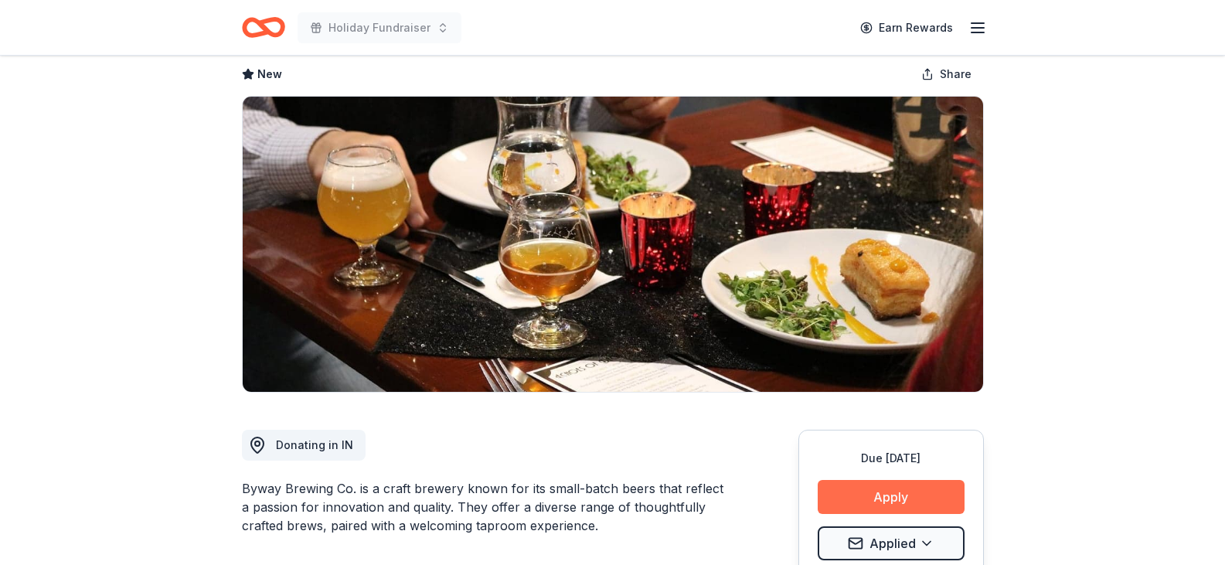
click at [884, 492] on button "Apply" at bounding box center [891, 497] width 147 height 34
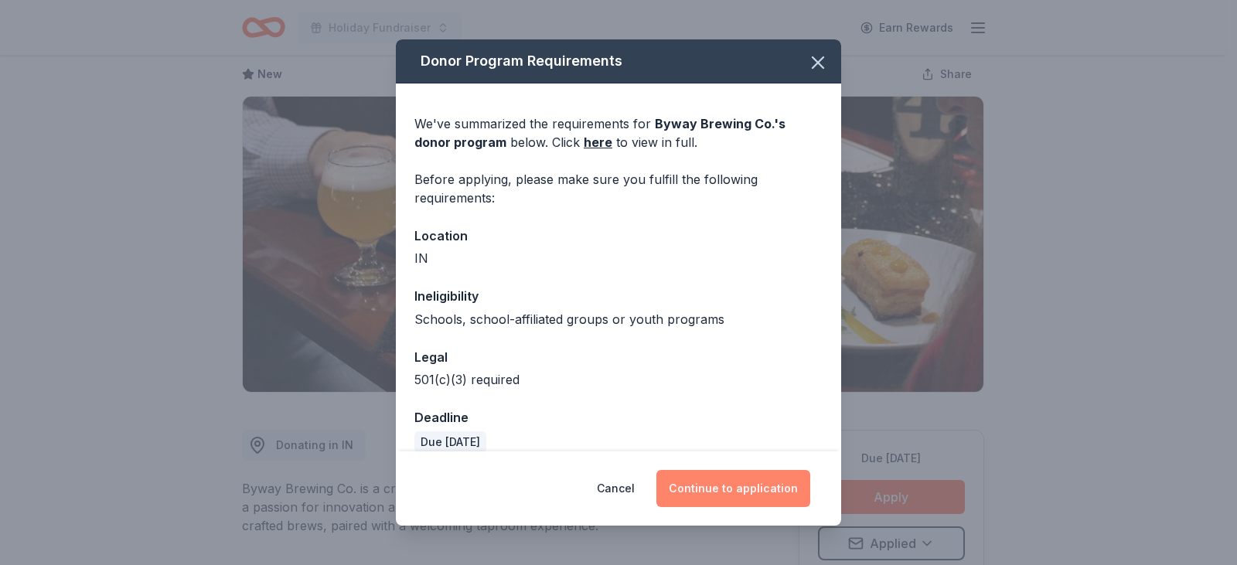
drag, startPoint x: 737, startPoint y: 485, endPoint x: 758, endPoint y: 484, distance: 20.9
click at [738, 486] on button "Continue to application" at bounding box center [733, 488] width 154 height 37
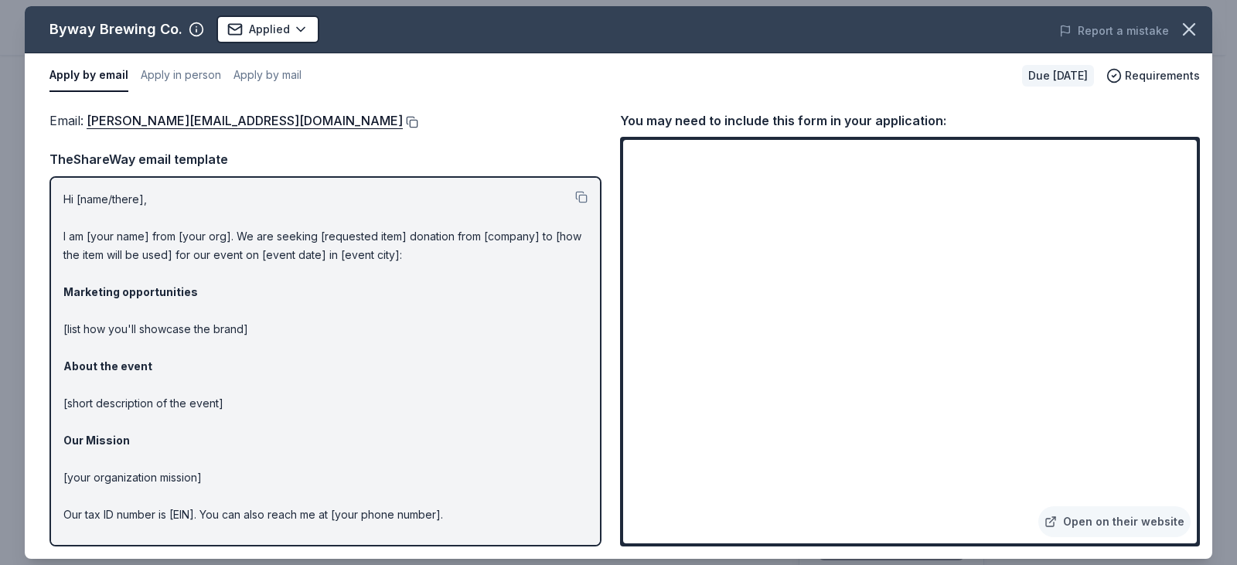
click at [403, 120] on button at bounding box center [410, 122] width 15 height 12
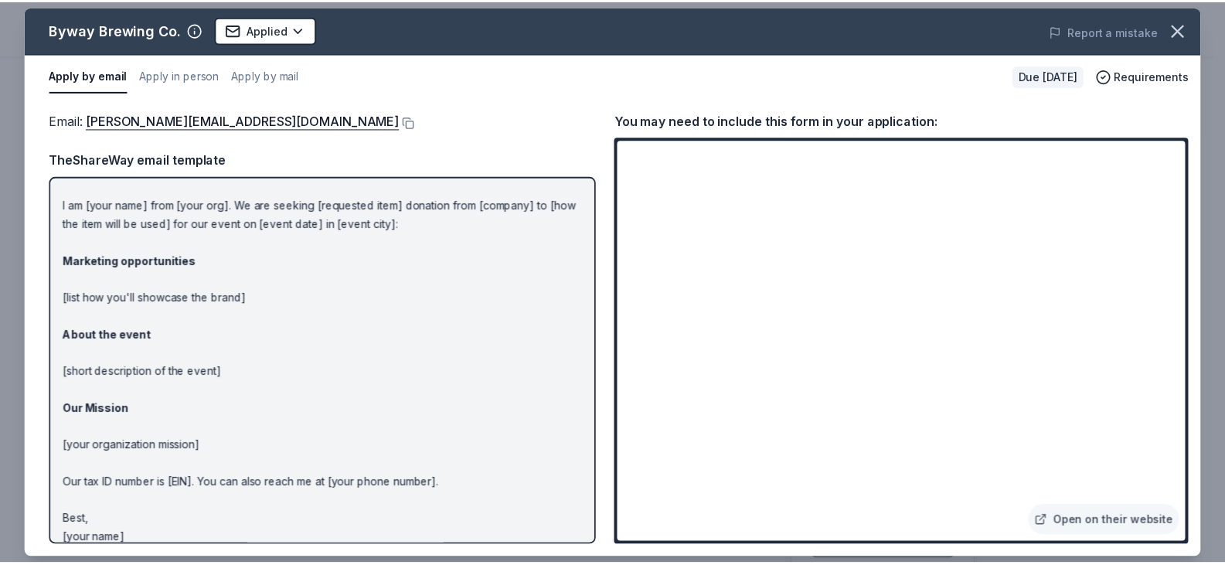
scroll to position [47, 0]
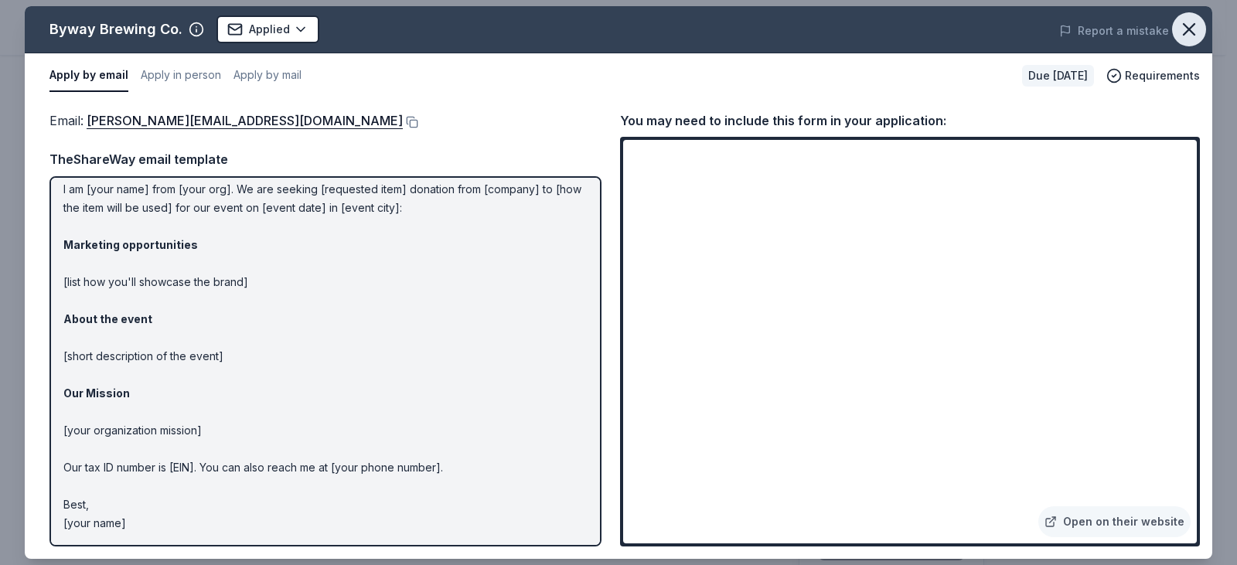
click at [1187, 26] on icon "button" at bounding box center [1189, 30] width 22 height 22
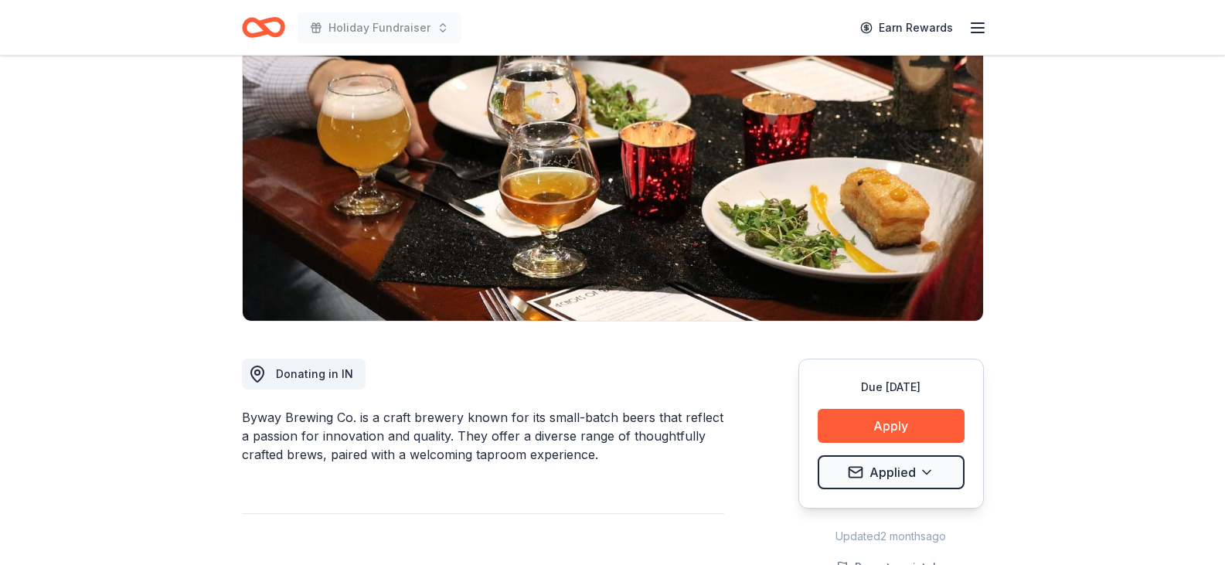
scroll to position [232, 0]
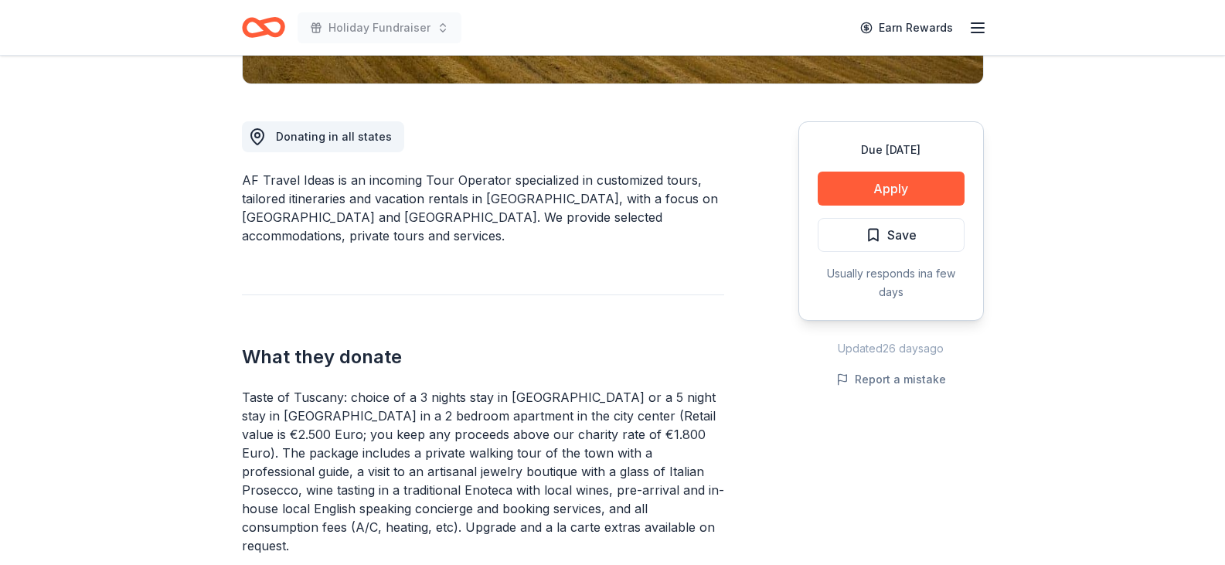
scroll to position [387, 0]
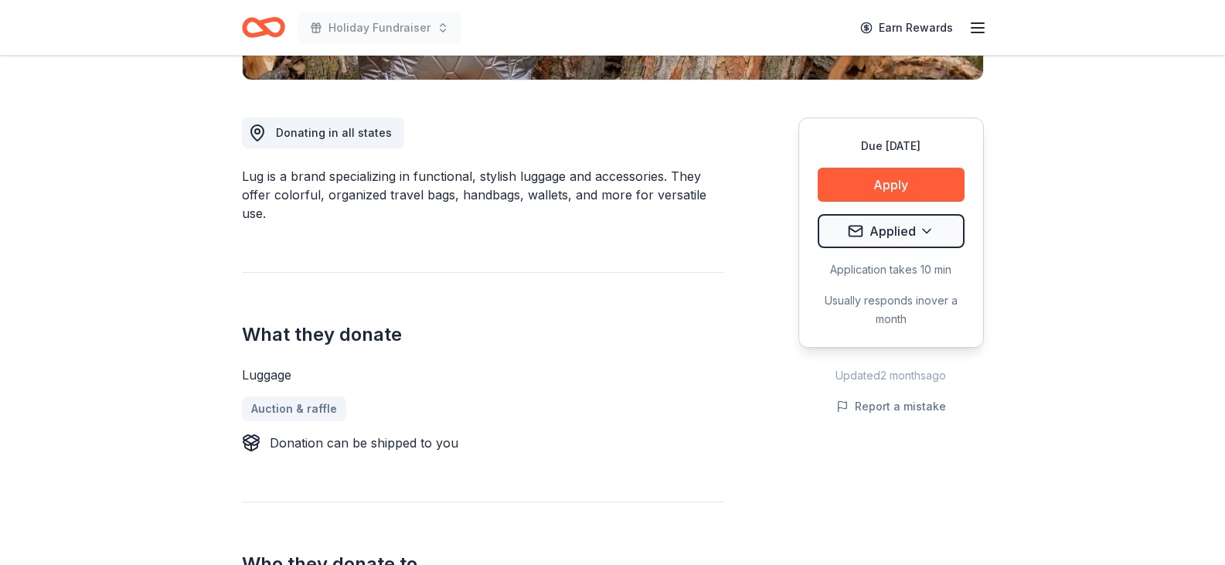
scroll to position [387, 0]
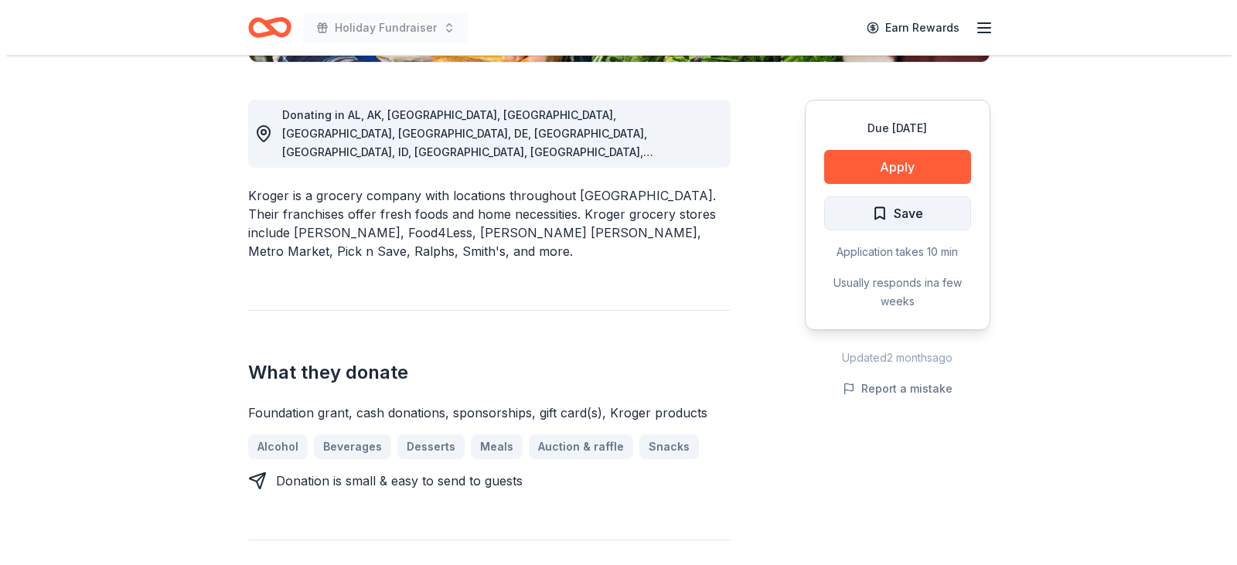
scroll to position [387, 0]
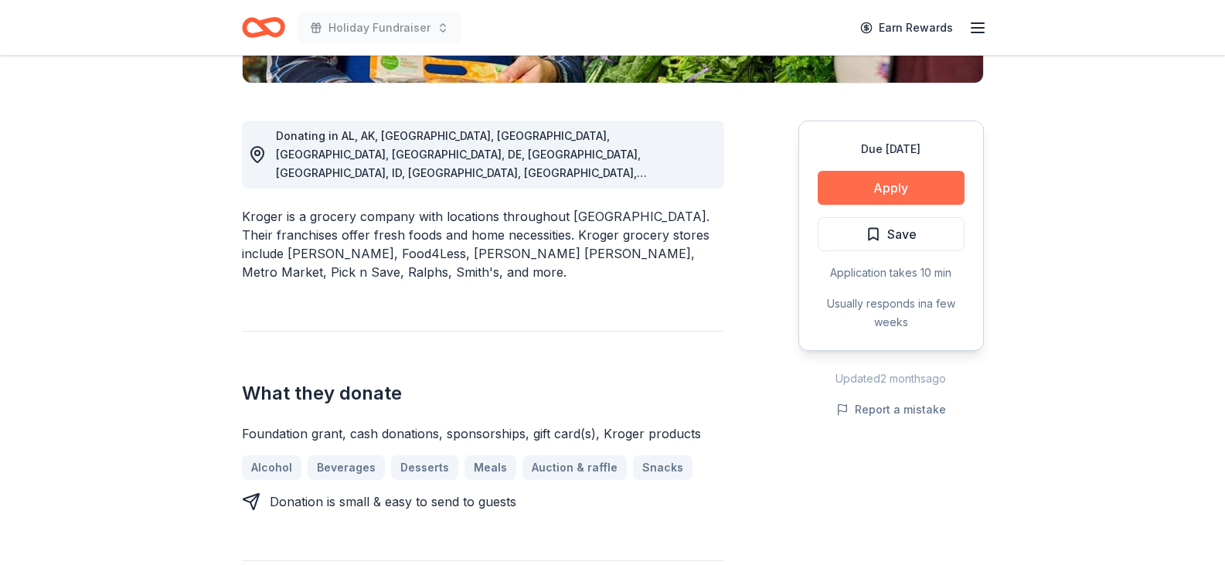
click at [906, 181] on button "Apply" at bounding box center [891, 188] width 147 height 34
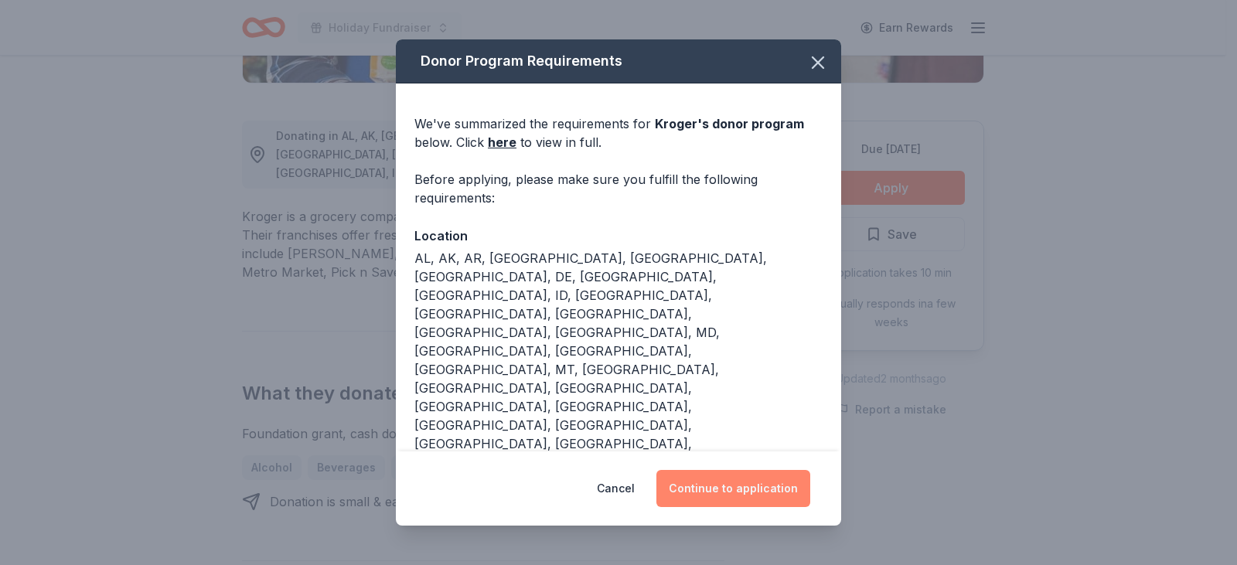
click at [727, 488] on button "Continue to application" at bounding box center [733, 488] width 154 height 37
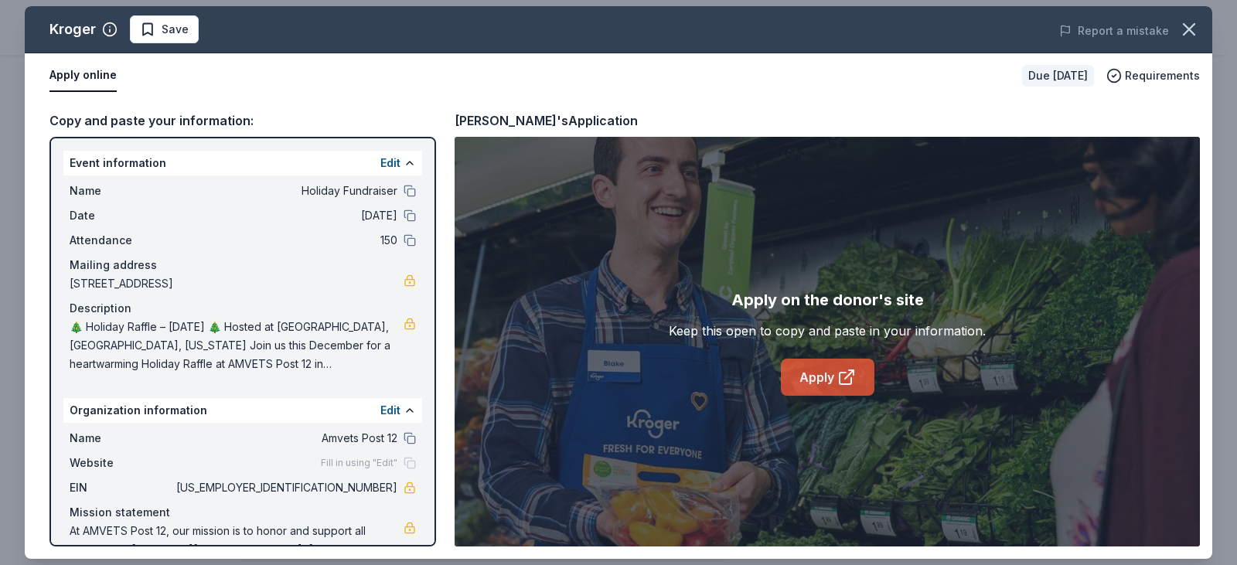
click at [841, 376] on icon at bounding box center [846, 377] width 19 height 19
